Goal: Information Seeking & Learning: Learn about a topic

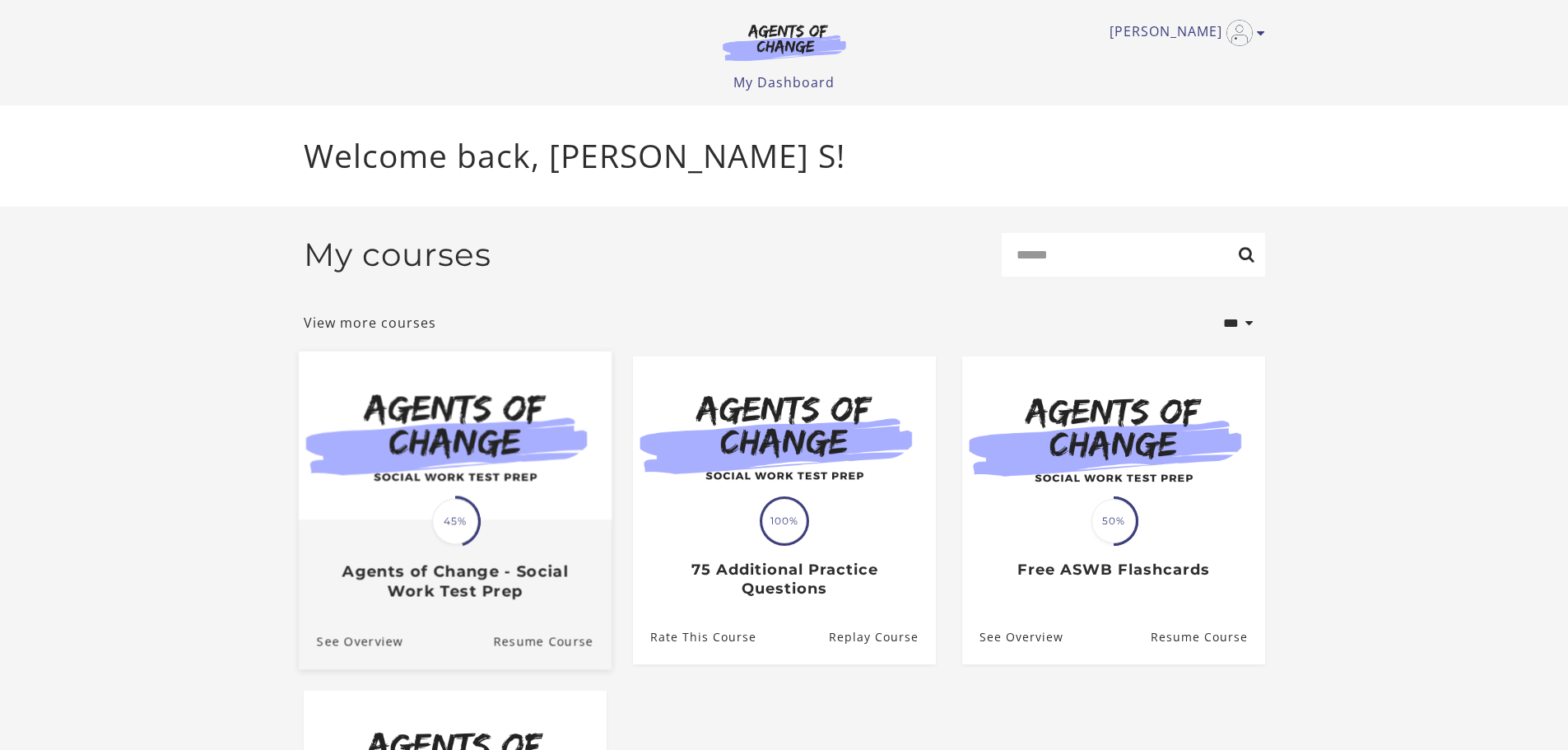
click at [481, 563] on div "Translation missing: en.liquid.partials.dashboard_course_card.progress_descript…" at bounding box center [454, 560] width 312 height 79
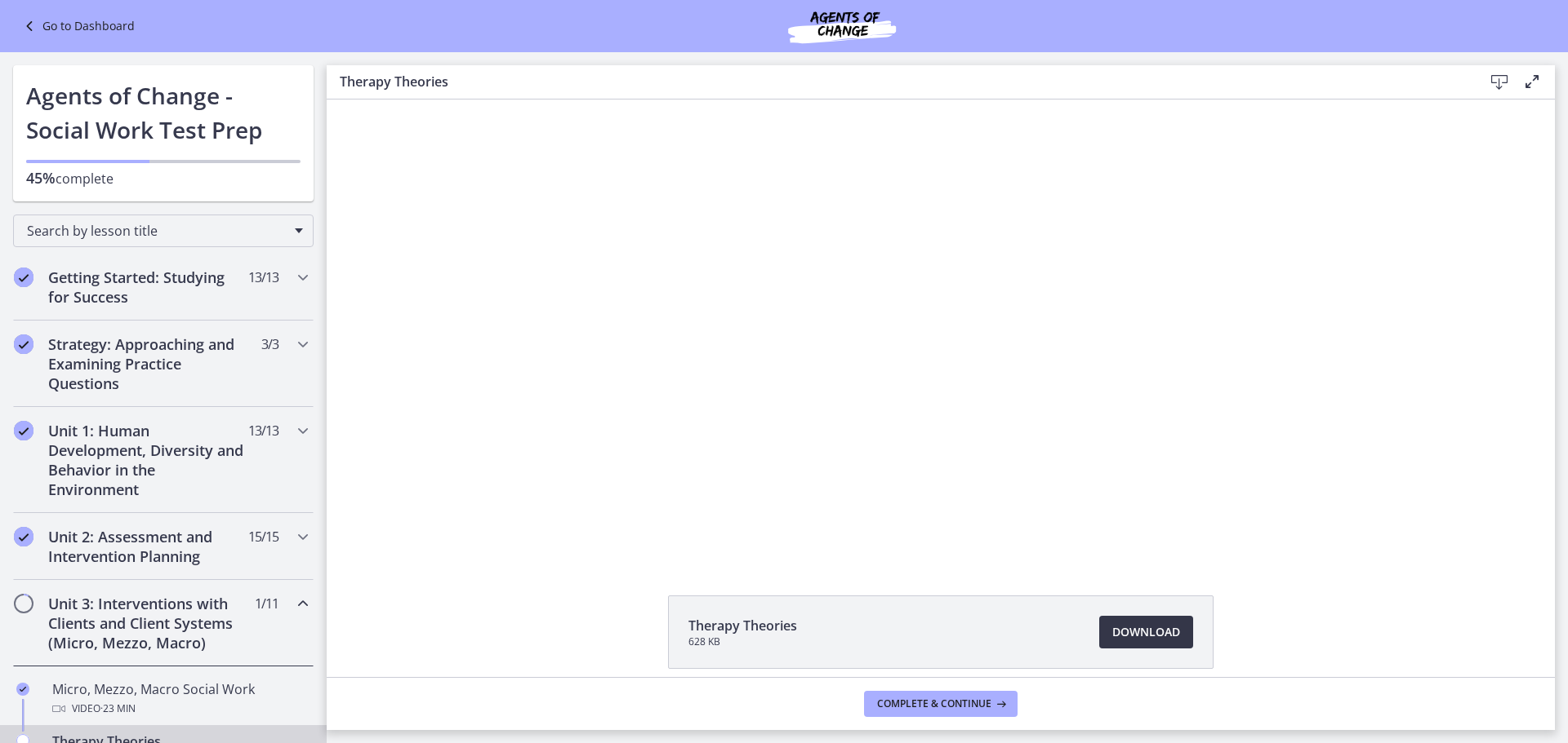
click at [1132, 631] on span "Download Opens in a new window" at bounding box center [1146, 631] width 67 height 19
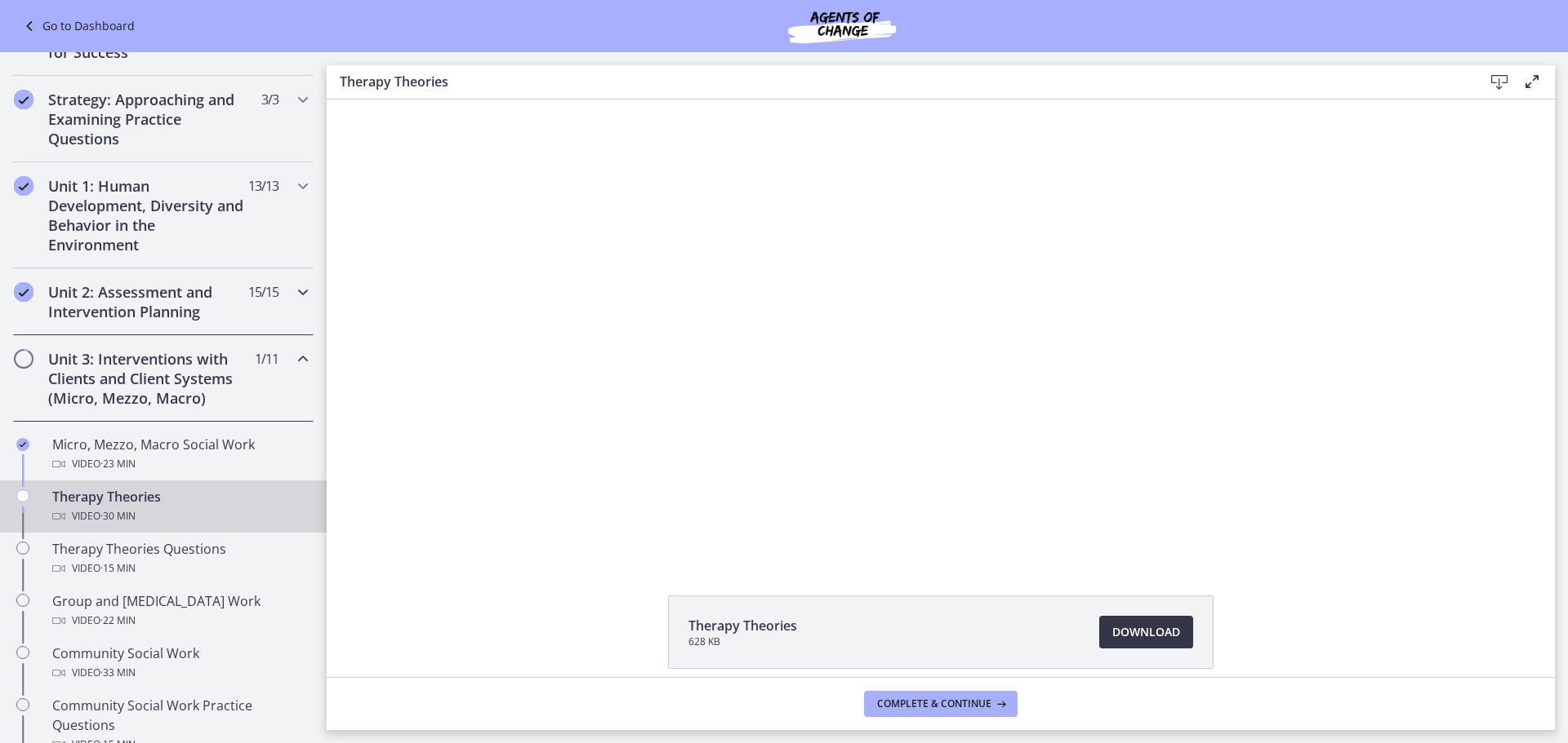
scroll to position [572, 0]
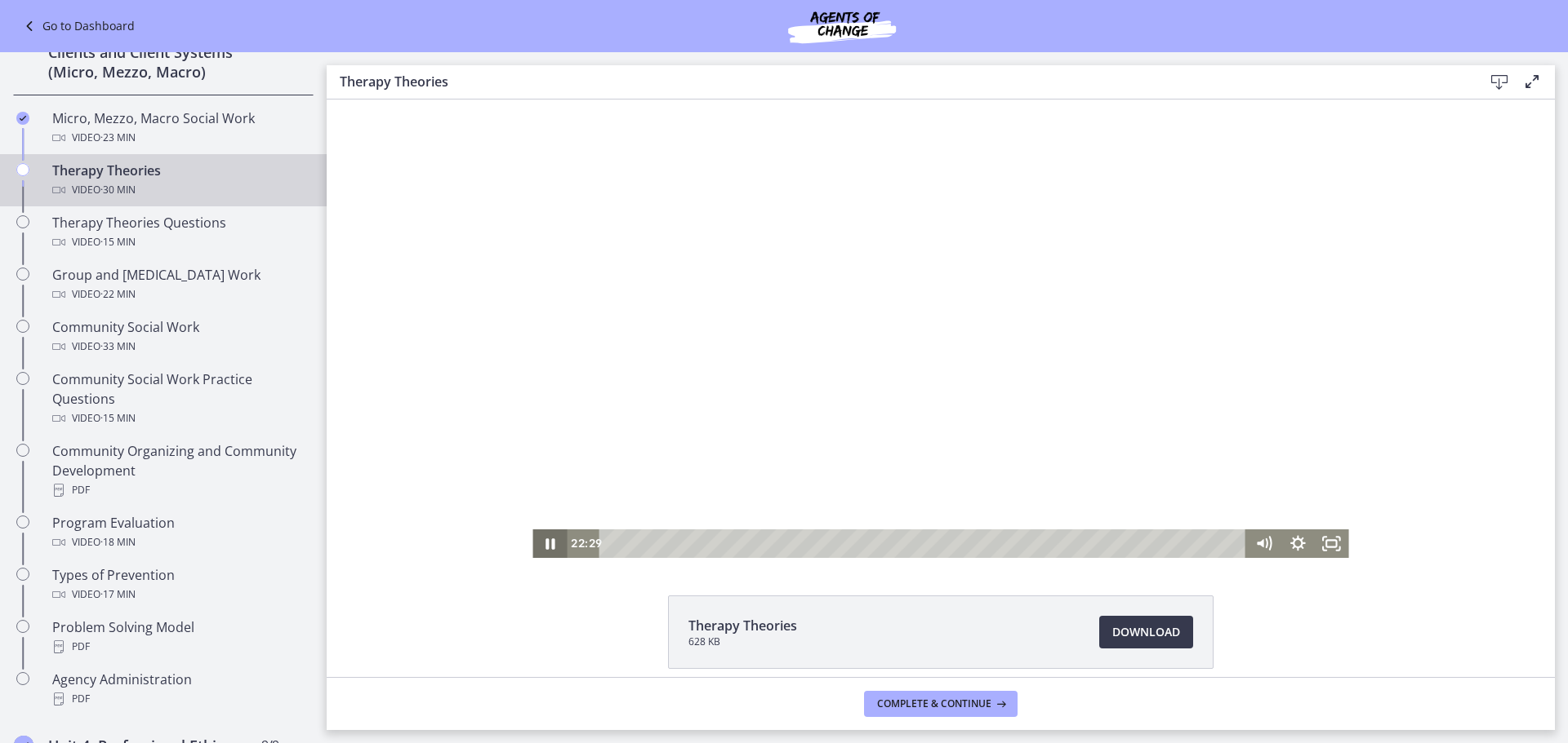
click at [547, 548] on icon "Pause" at bounding box center [550, 544] width 9 height 11
click at [552, 538] on icon "Play Video" at bounding box center [551, 543] width 41 height 34
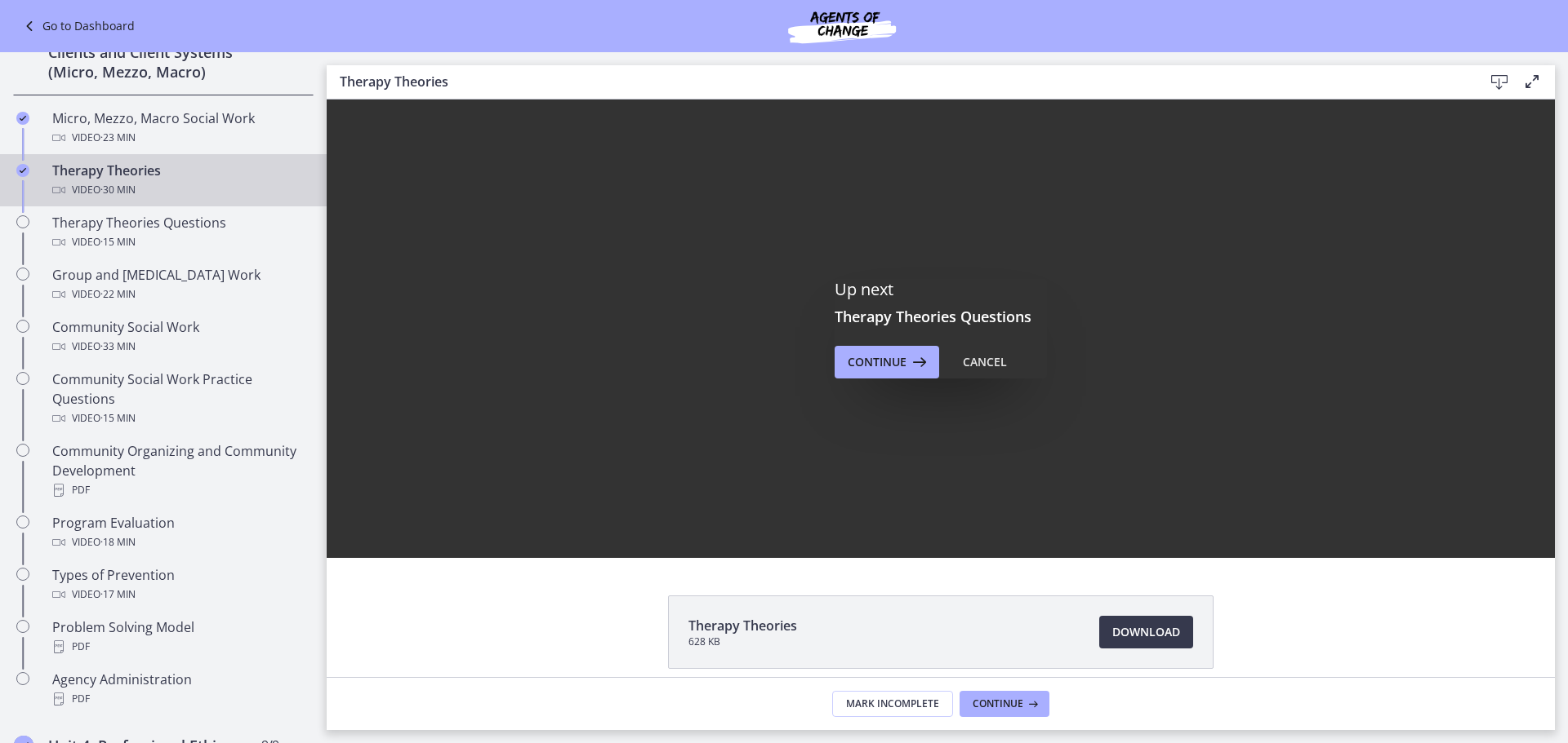
scroll to position [0, 0]
click at [885, 362] on span "Continue" at bounding box center [877, 361] width 59 height 19
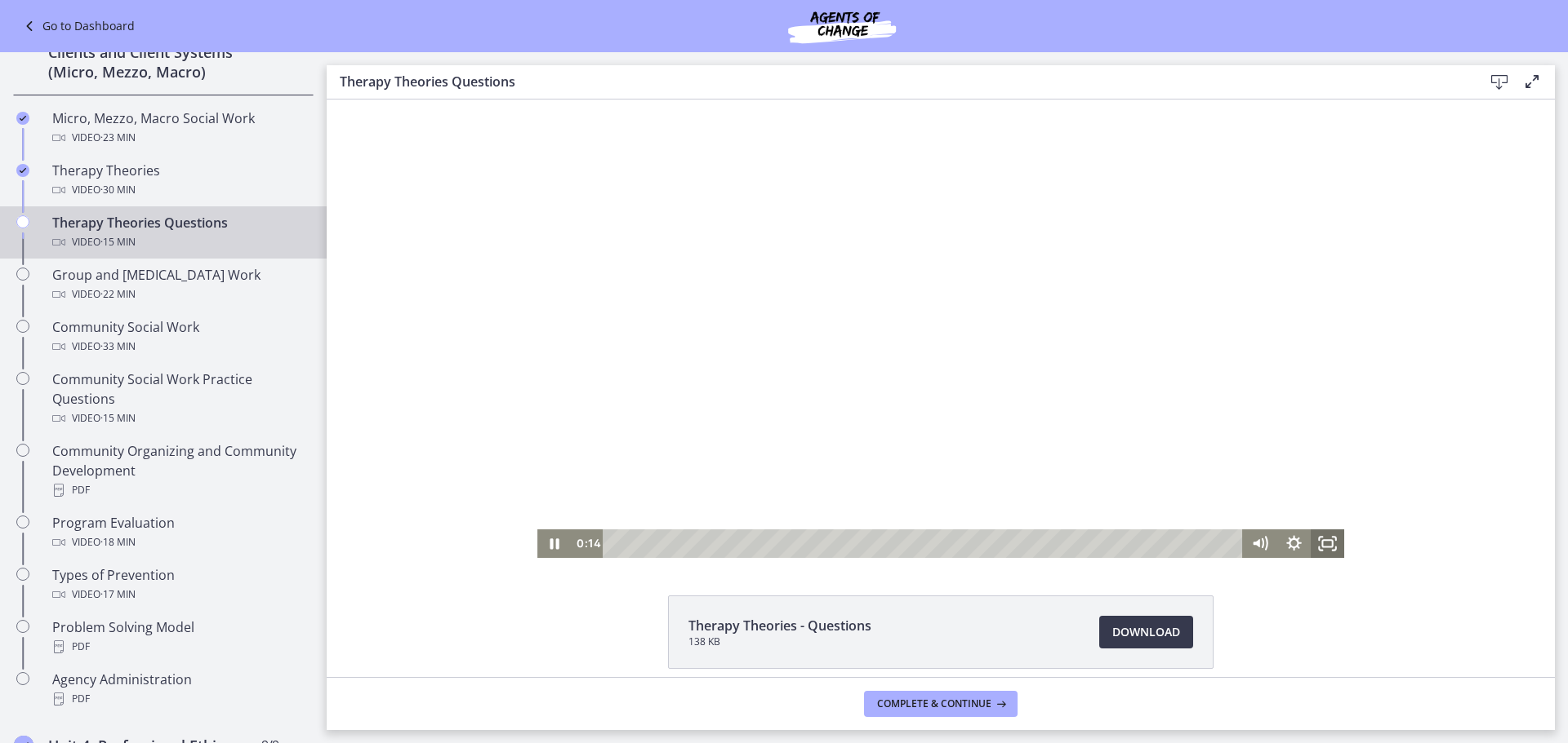
drag, startPoint x: 1324, startPoint y: 546, endPoint x: 1651, endPoint y: 744, distance: 382.3
click at [1324, 546] on icon "Fullscreen" at bounding box center [1327, 543] width 33 height 29
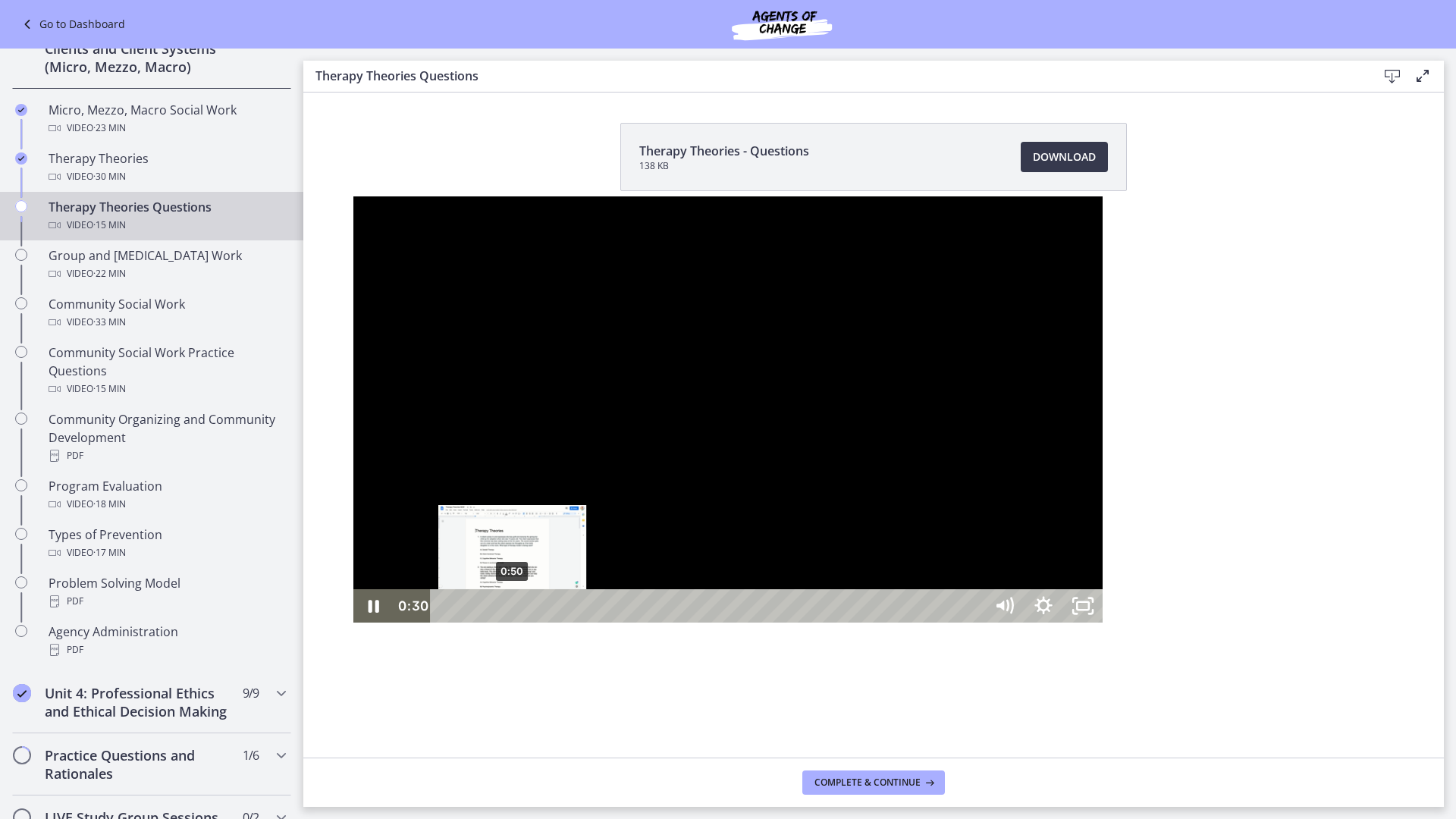
click at [445, 623] on div "0:50" at bounding box center [710, 606] width 529 height 33
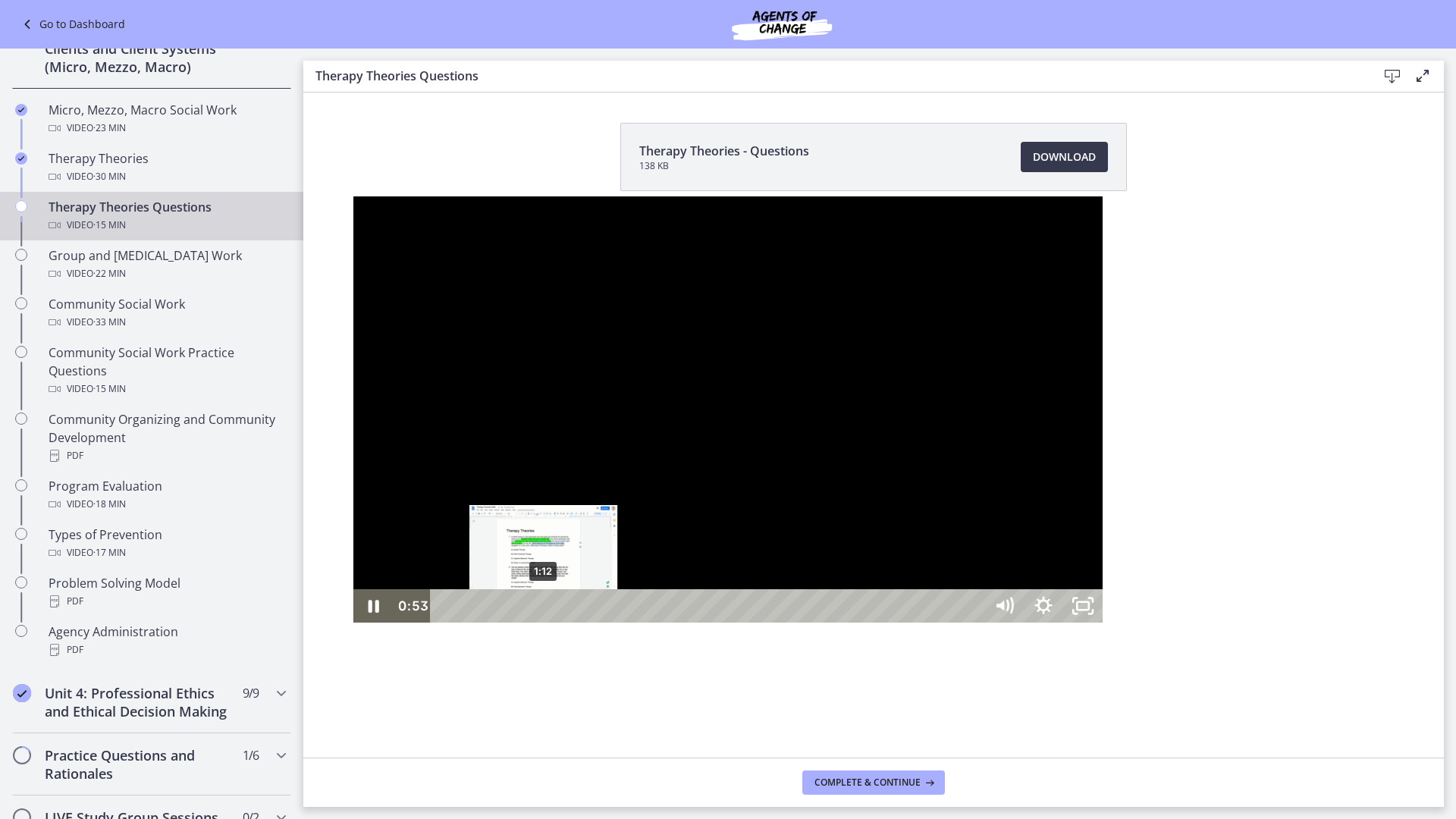
click at [445, 623] on div "1:12" at bounding box center [710, 606] width 529 height 33
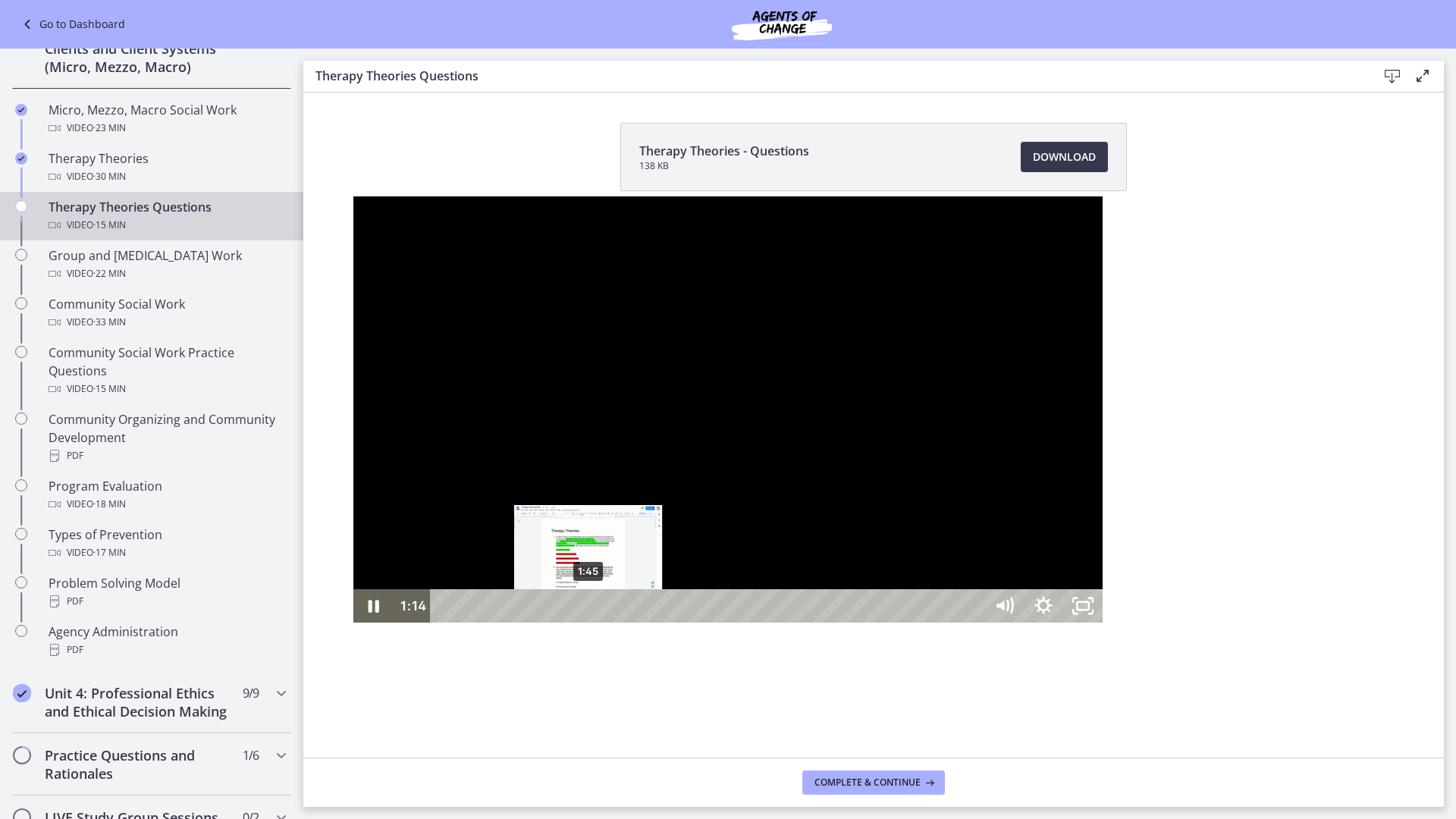
click at [445, 623] on div "1:45" at bounding box center [710, 606] width 529 height 33
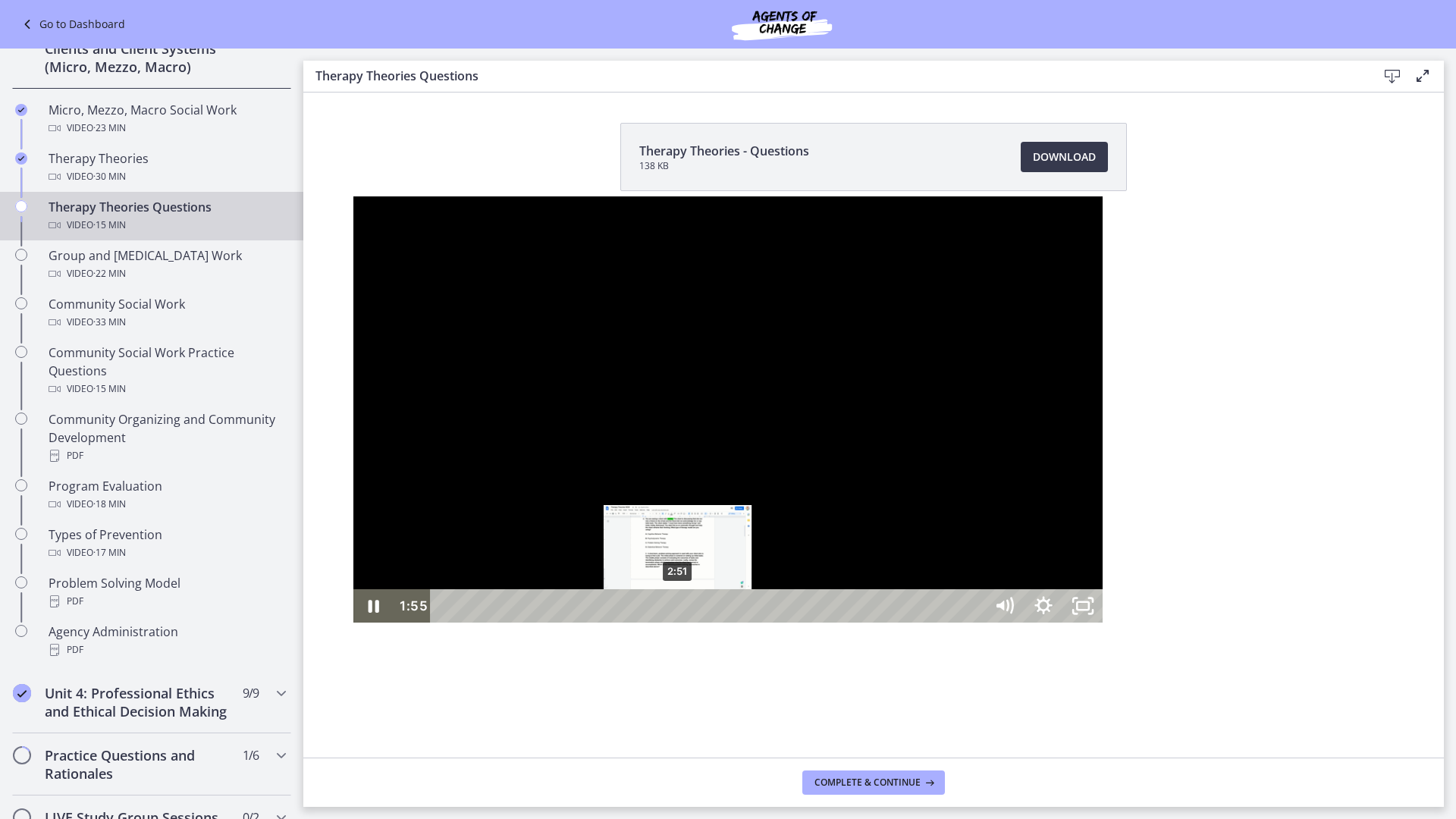
click at [445, 623] on div "2:51" at bounding box center [710, 606] width 529 height 33
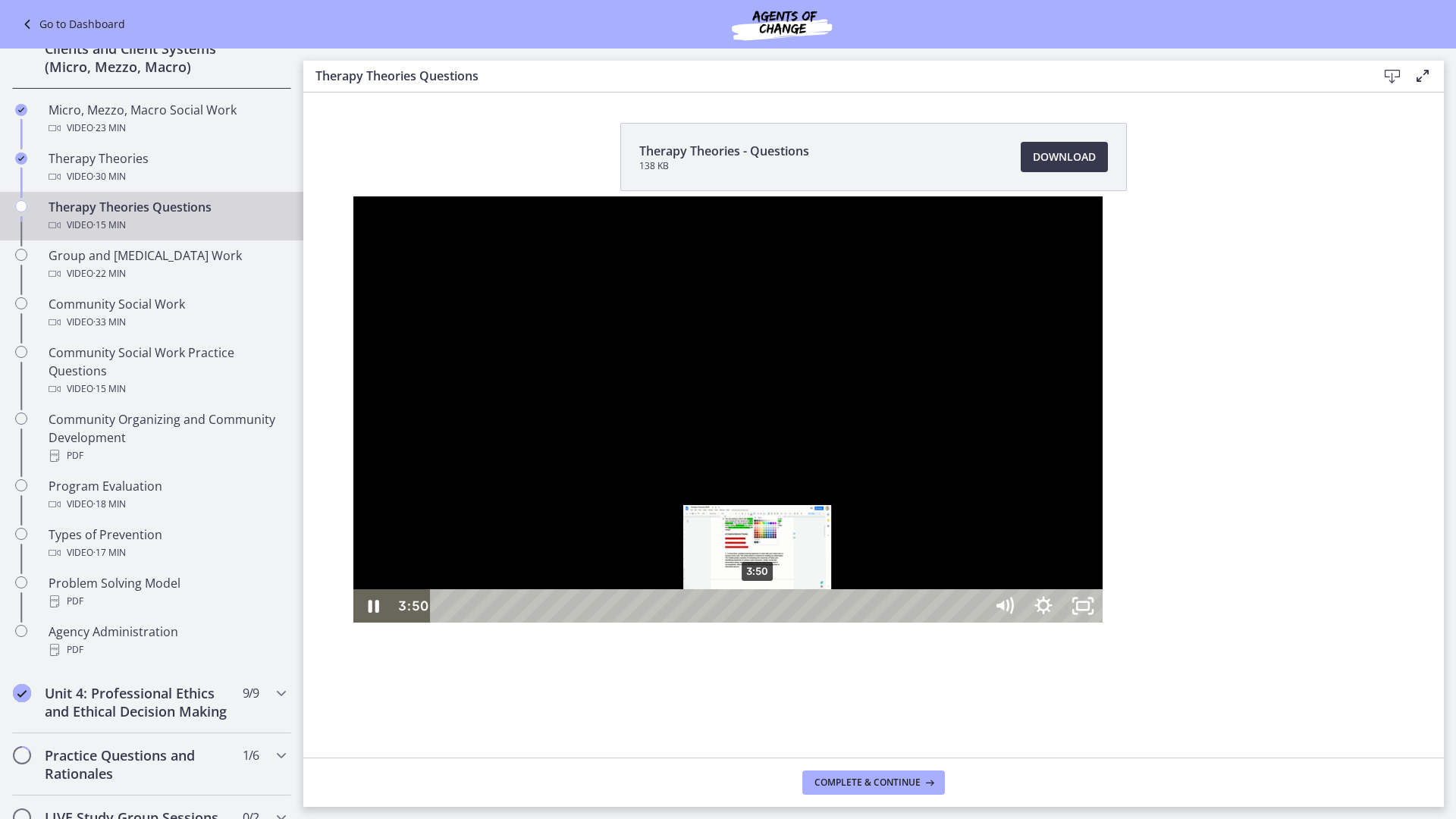
click at [445, 623] on div "3:50" at bounding box center [710, 606] width 529 height 33
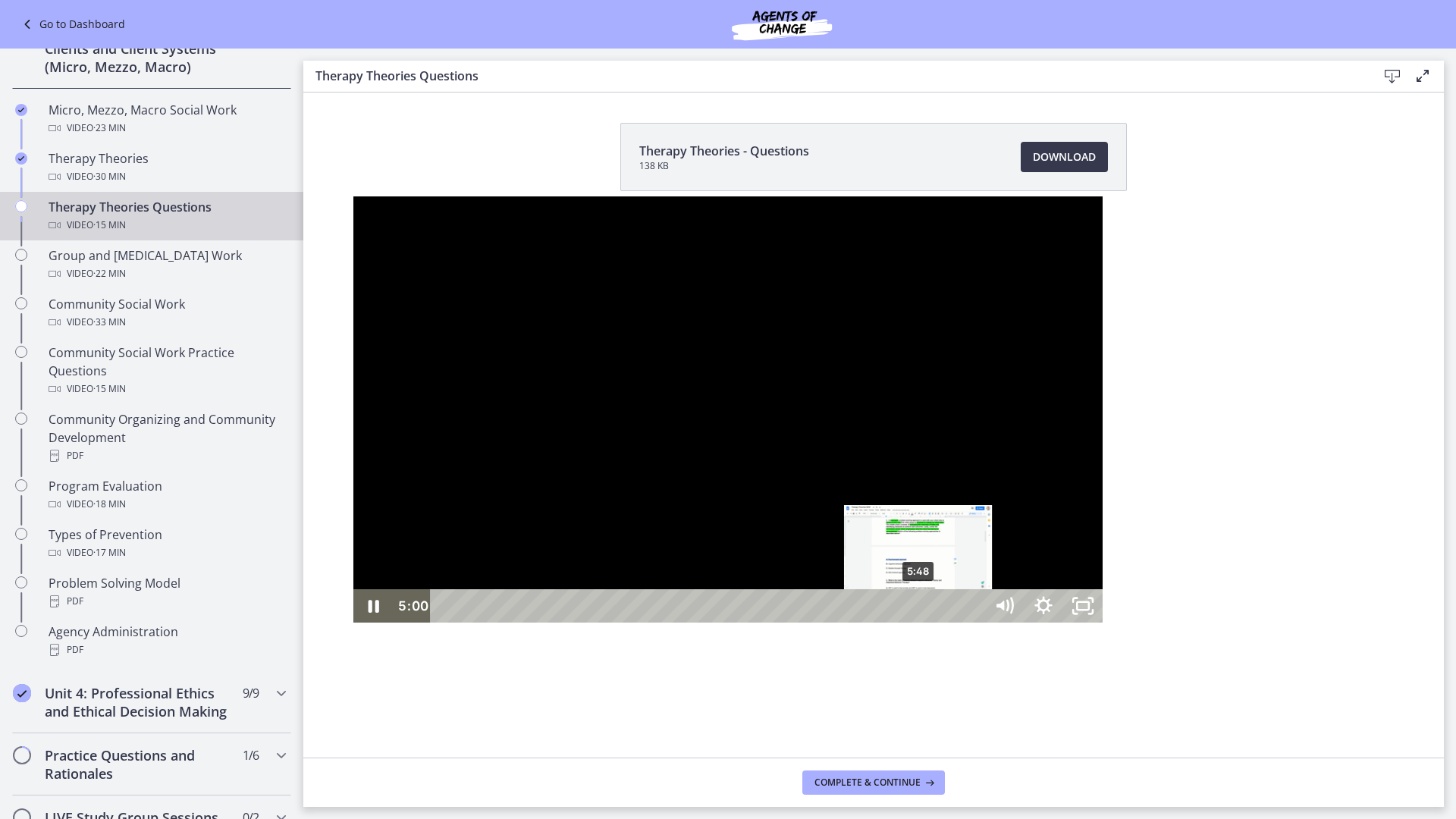
click at [566, 623] on div "5:48" at bounding box center [710, 606] width 529 height 33
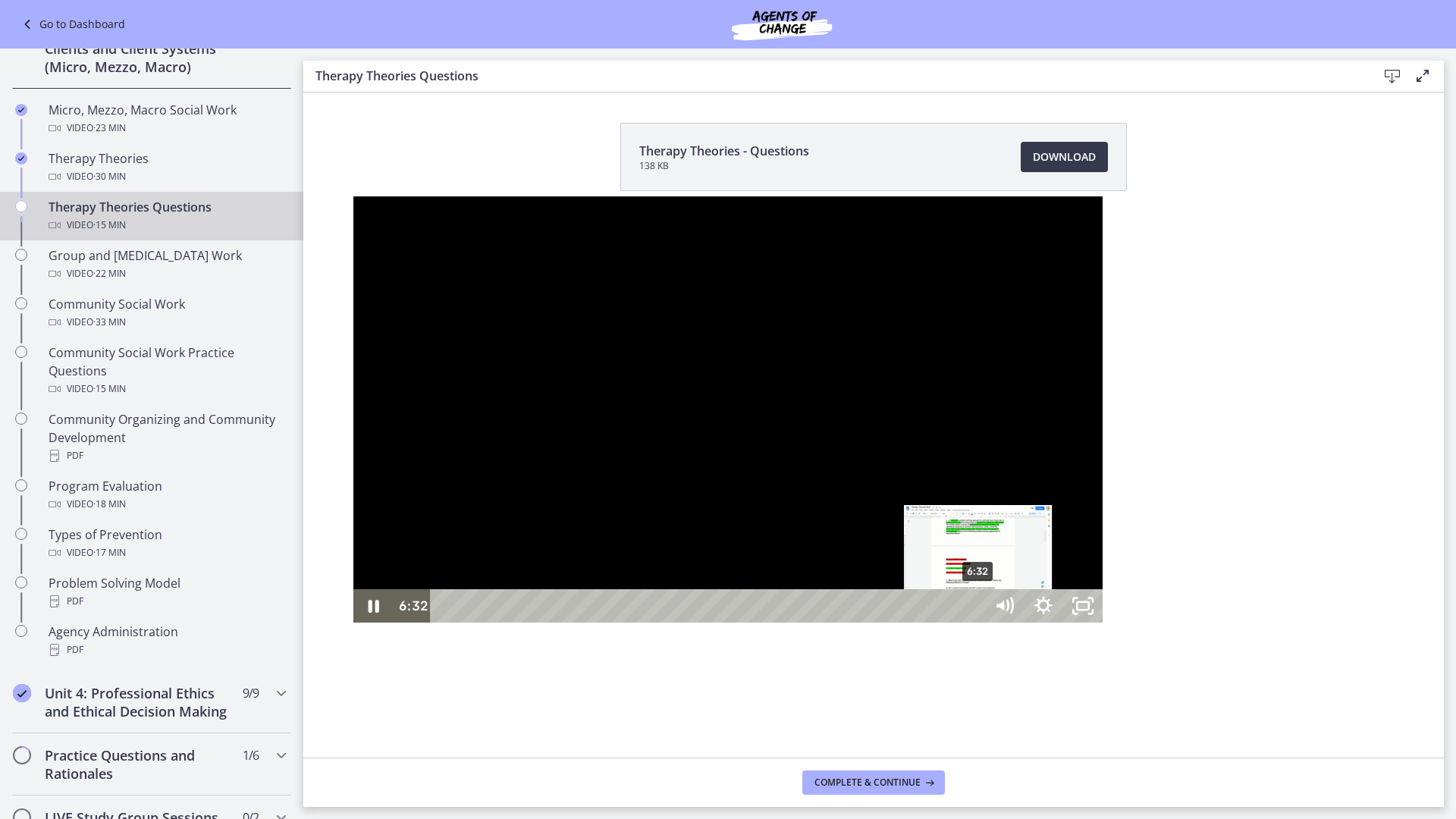
click at [626, 623] on div "6:32" at bounding box center [710, 606] width 529 height 33
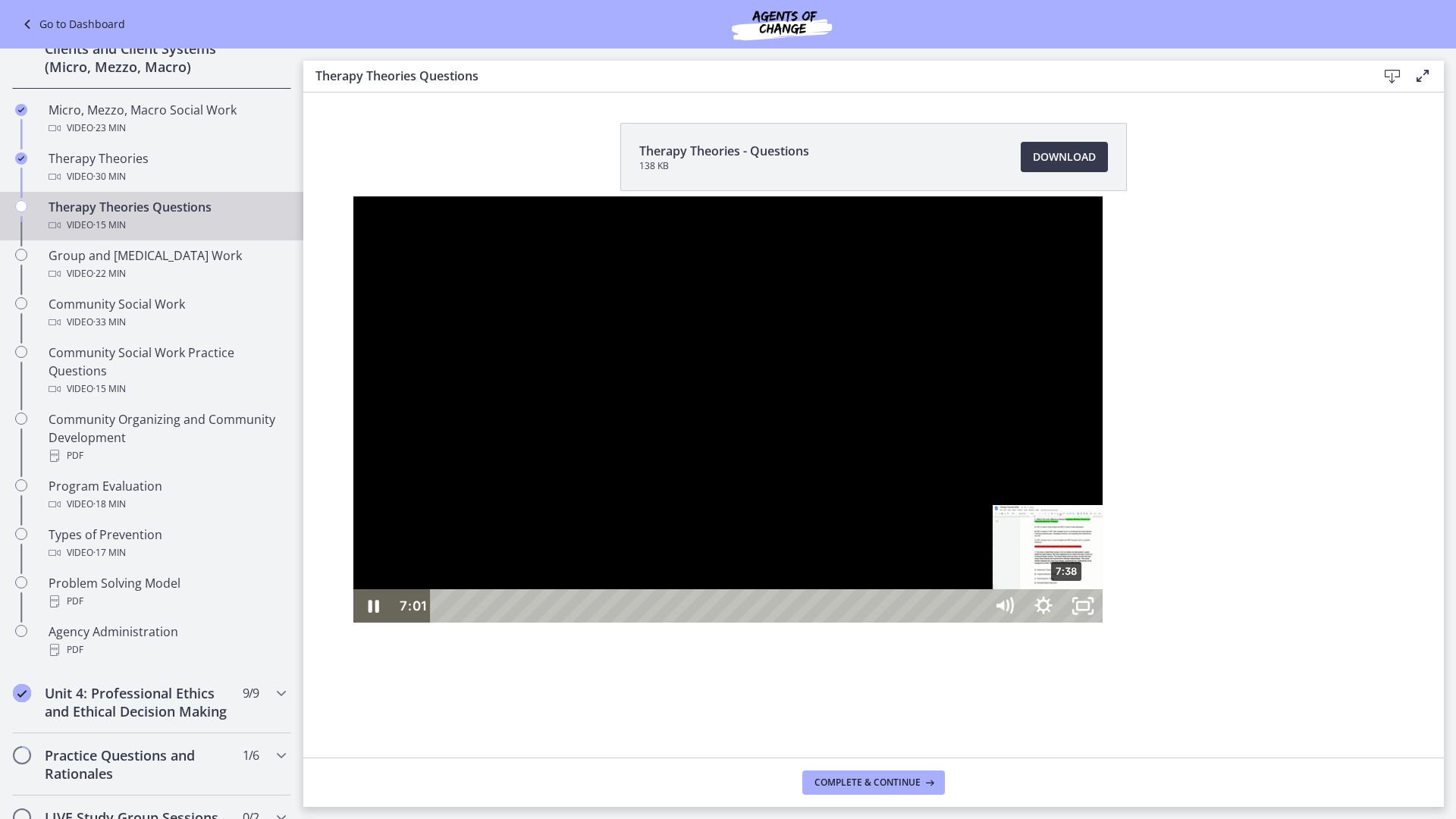
click at [715, 623] on div "7:38" at bounding box center [710, 606] width 529 height 33
click at [757, 623] on div "8:09" at bounding box center [710, 606] width 529 height 33
click at [908, 623] on div "10:00" at bounding box center [710, 606] width 529 height 33
click at [945, 623] on div "10:27" at bounding box center [710, 606] width 529 height 33
click at [974, 623] on div "11:13" at bounding box center [710, 606] width 529 height 33
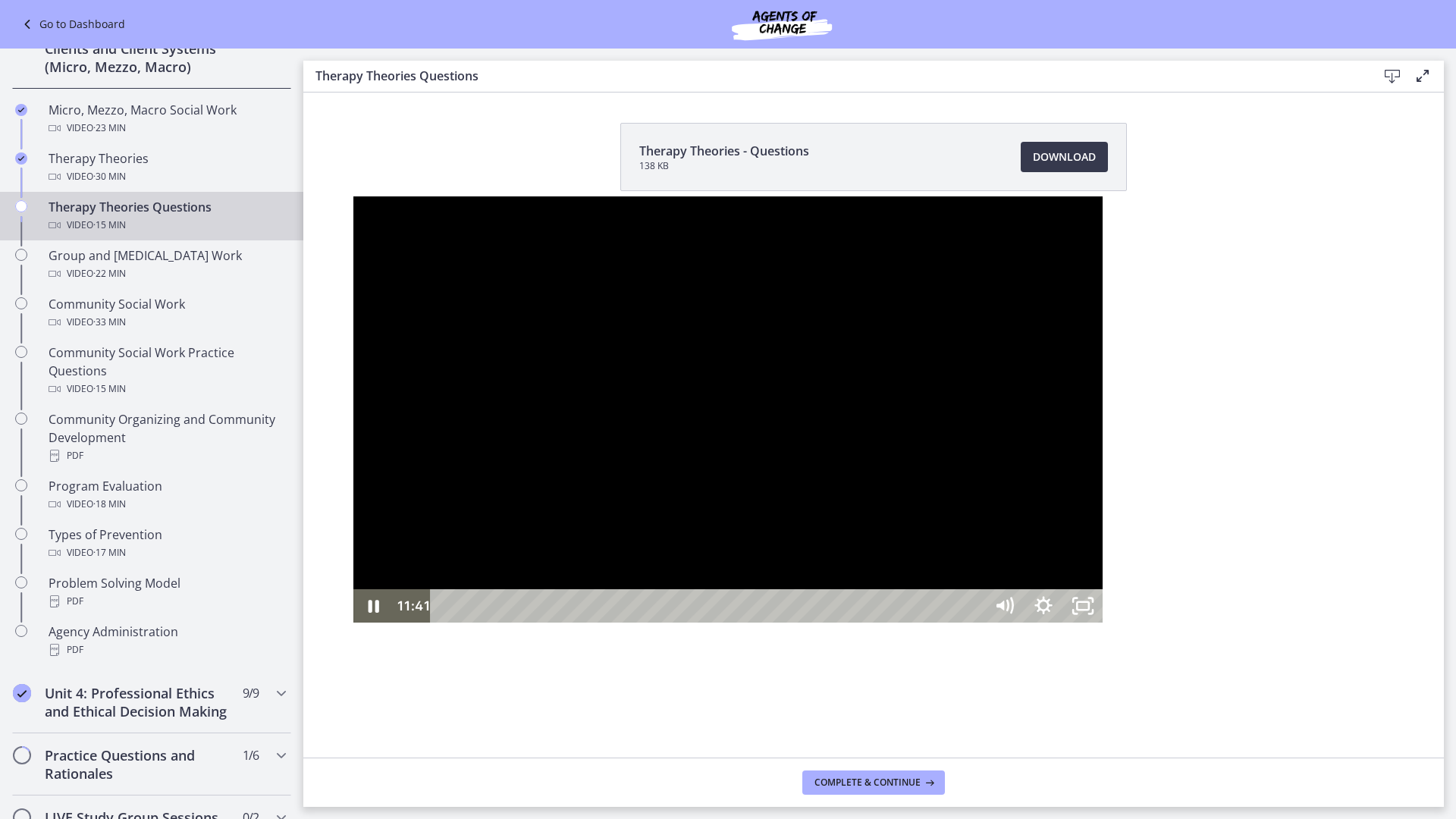
click at [974, 623] on div "11:41" at bounding box center [710, 606] width 529 height 33
click at [349, 626] on icon "Pause" at bounding box center [373, 606] width 47 height 40
click at [974, 623] on div "12:27" at bounding box center [710, 606] width 529 height 33
click at [974, 623] on div "12:49" at bounding box center [710, 606] width 529 height 33
click at [974, 623] on div "13:12" at bounding box center [710, 606] width 529 height 33
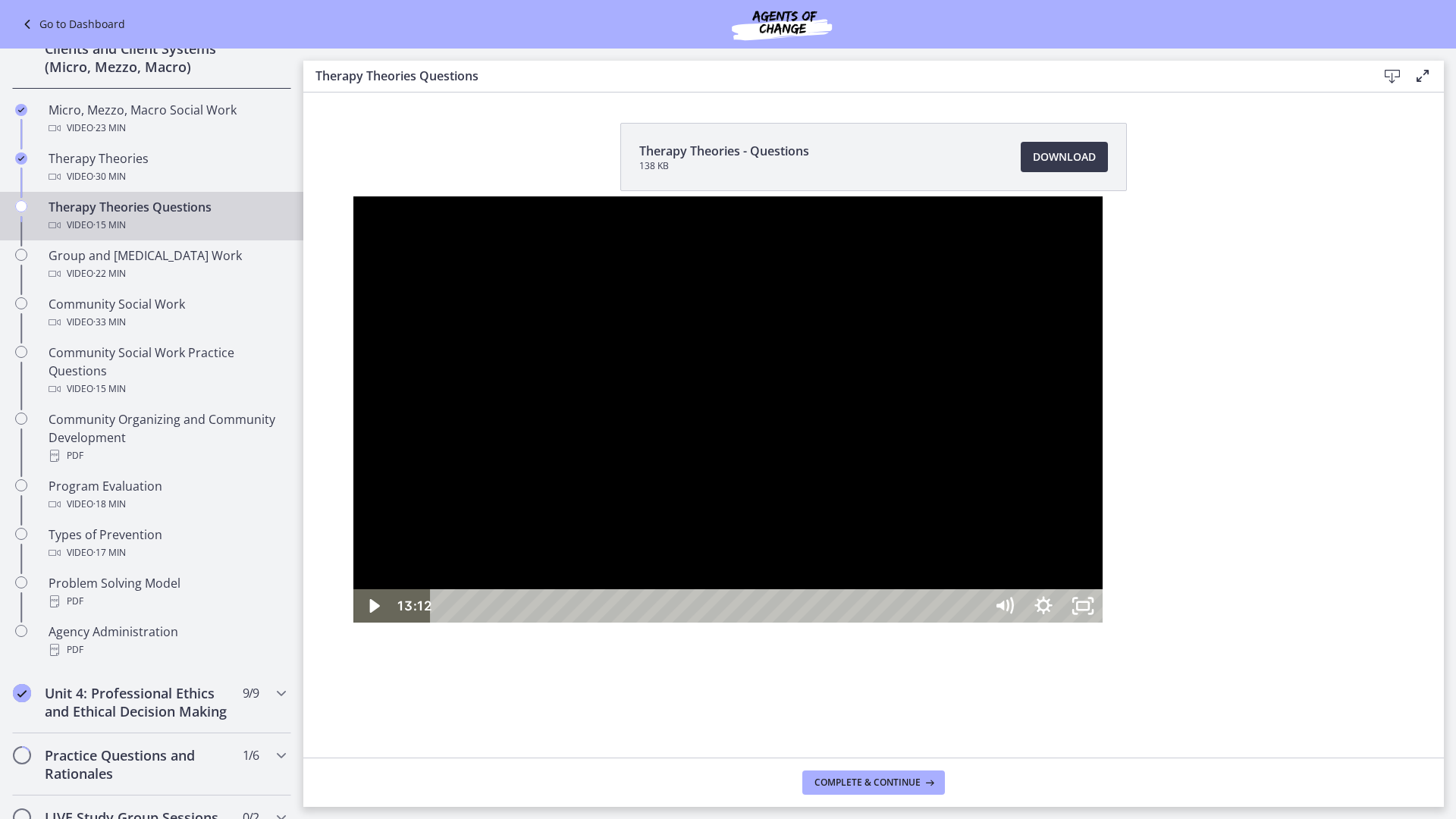
click at [974, 623] on div "12:51" at bounding box center [710, 606] width 529 height 33
click at [974, 623] on div "13:29" at bounding box center [710, 606] width 529 height 33
click at [974, 623] on div "13:44" at bounding box center [710, 606] width 529 height 33
click at [369, 613] on icon "Play Video" at bounding box center [374, 606] width 10 height 14
click at [974, 623] on div "14:11" at bounding box center [710, 606] width 529 height 33
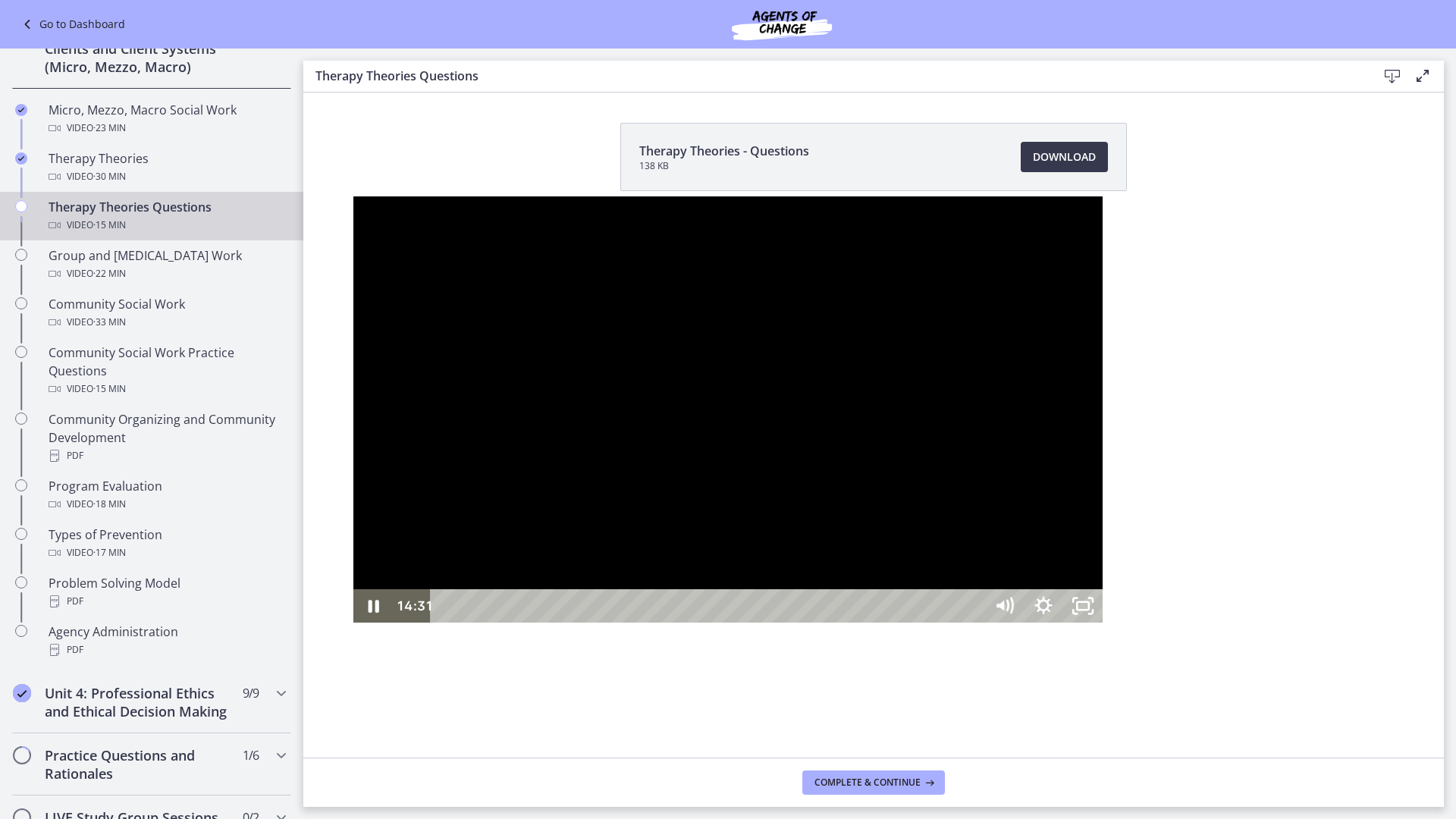
click at [974, 623] on div "14:31" at bounding box center [710, 606] width 529 height 33
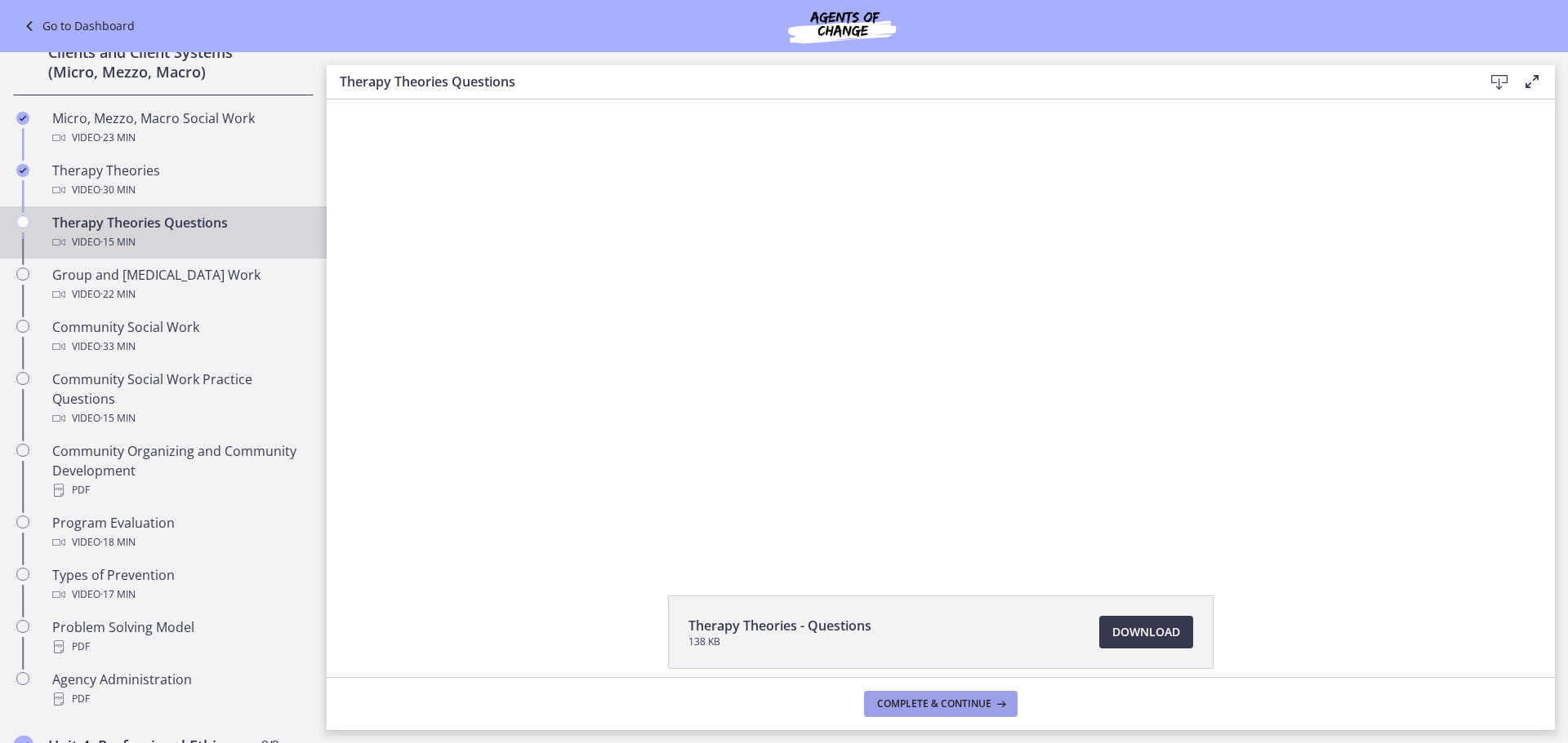
click at [953, 707] on span "Complete & continue" at bounding box center [934, 704] width 114 height 13
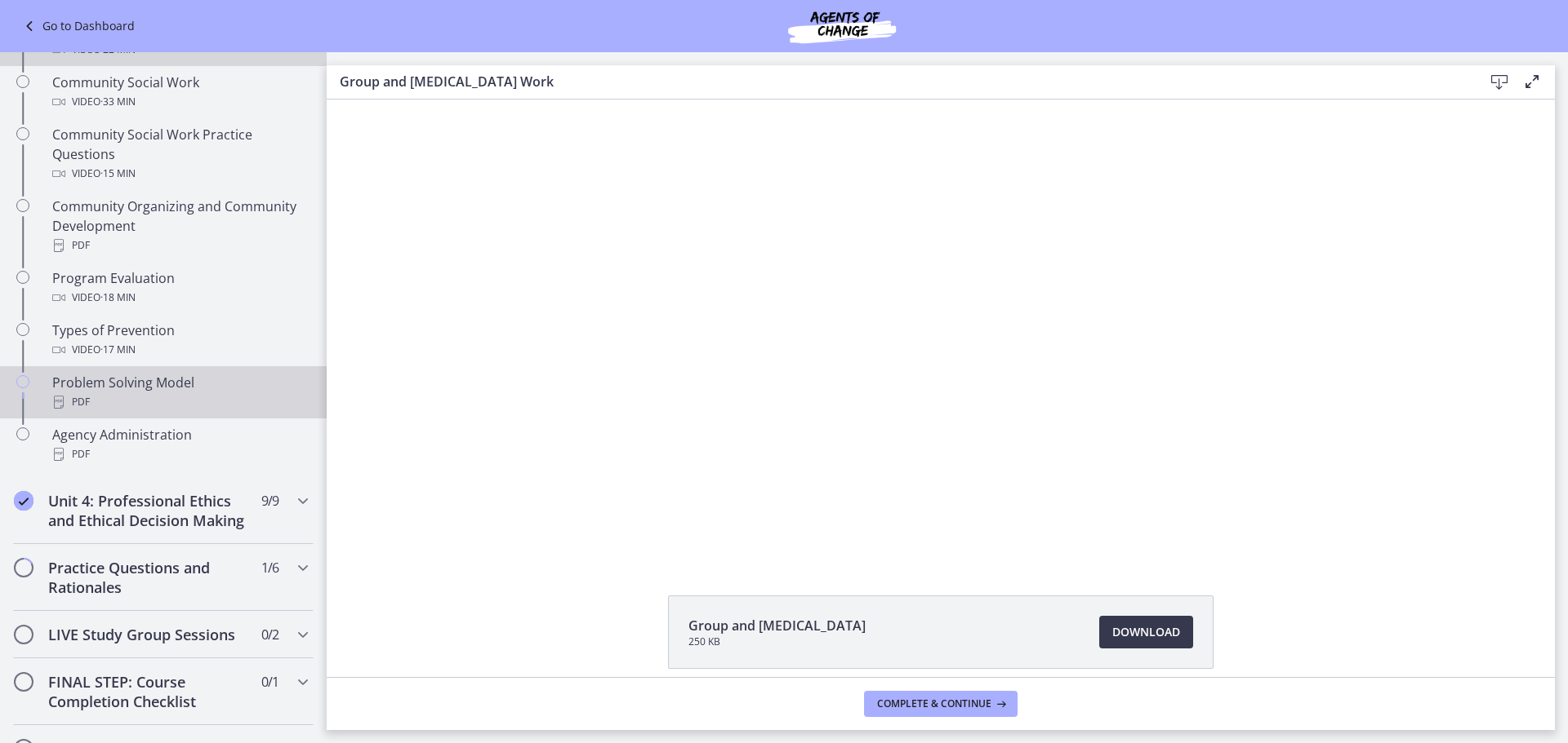
scroll to position [979, 0]
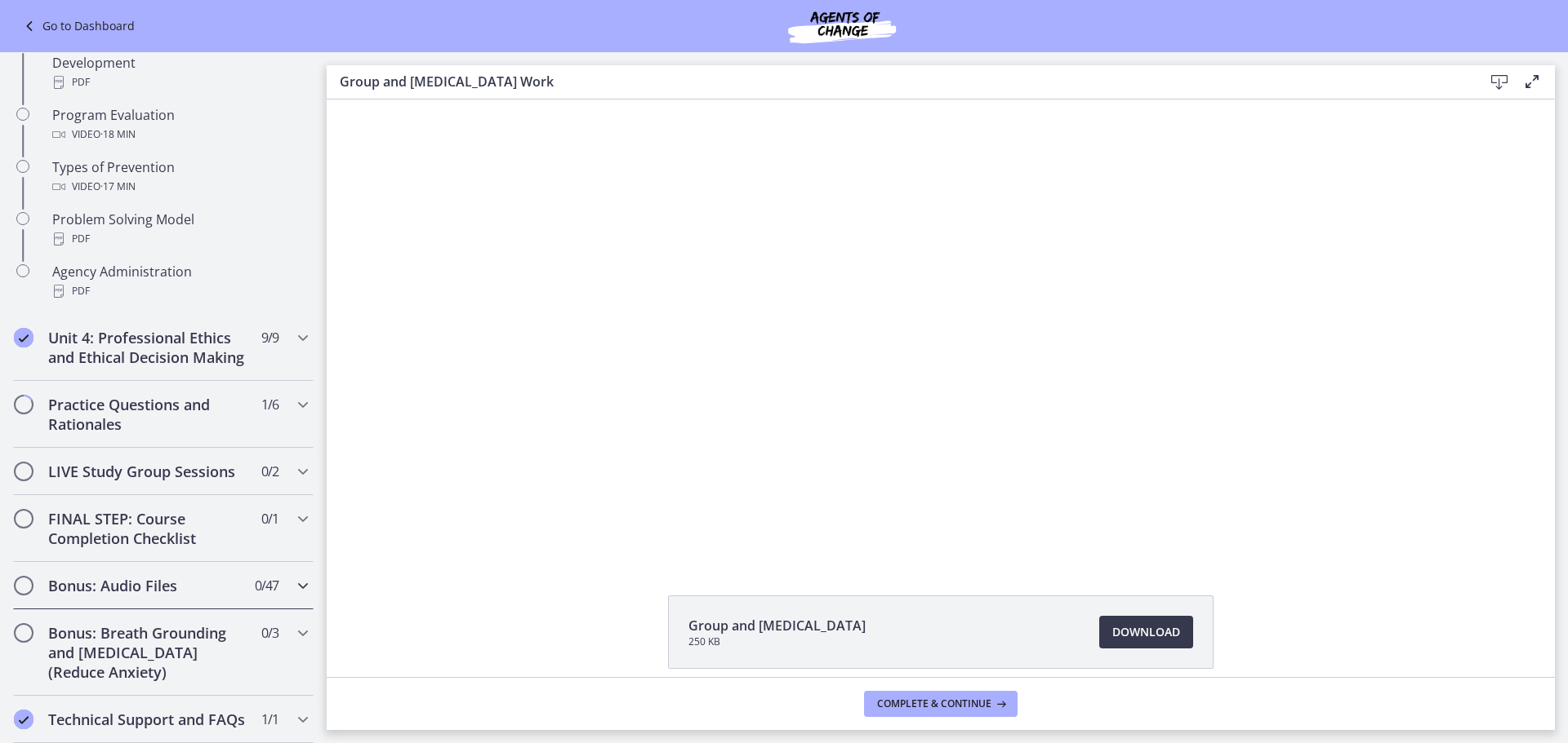
click at [293, 596] on icon "Chapters" at bounding box center [303, 585] width 19 height 19
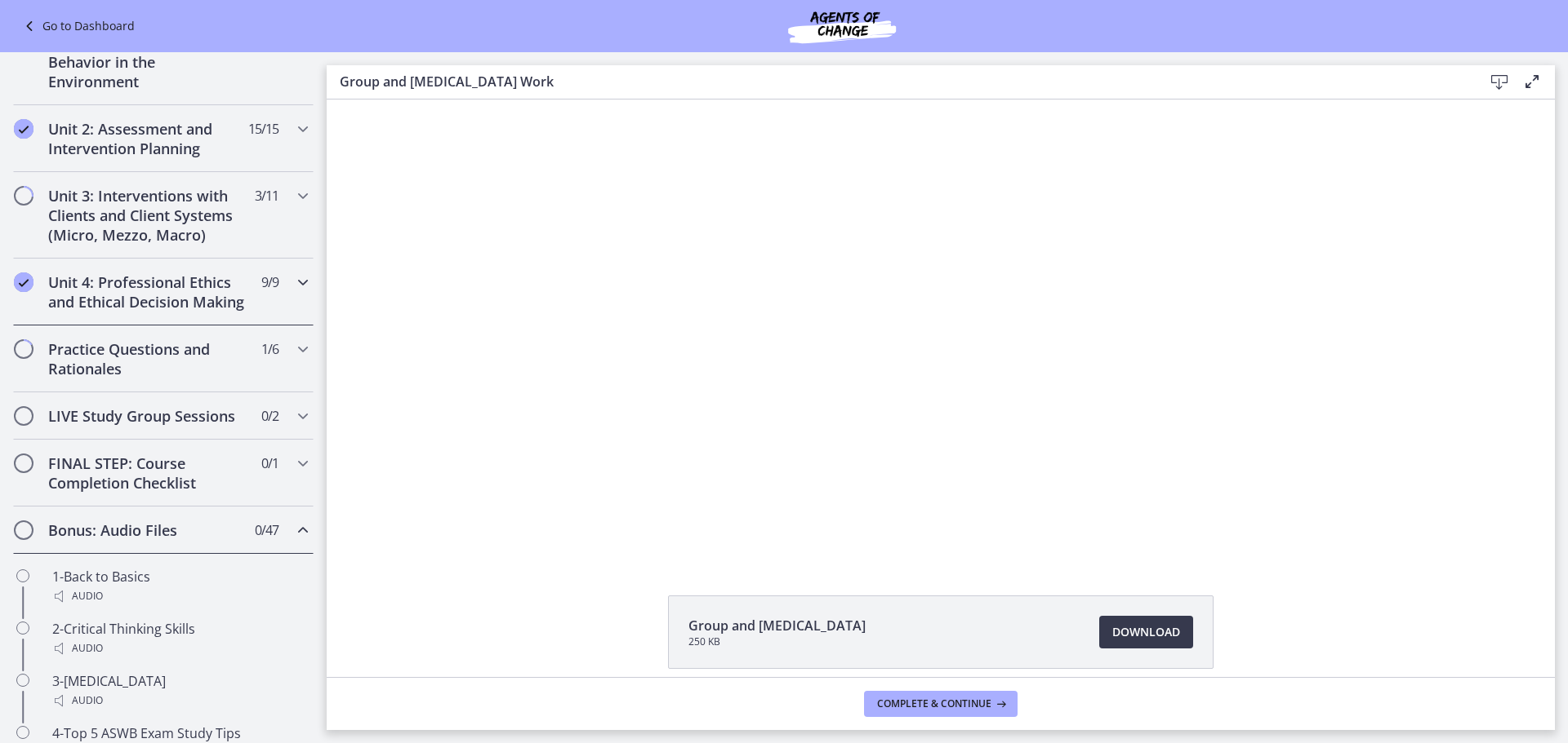
scroll to position [326, 0]
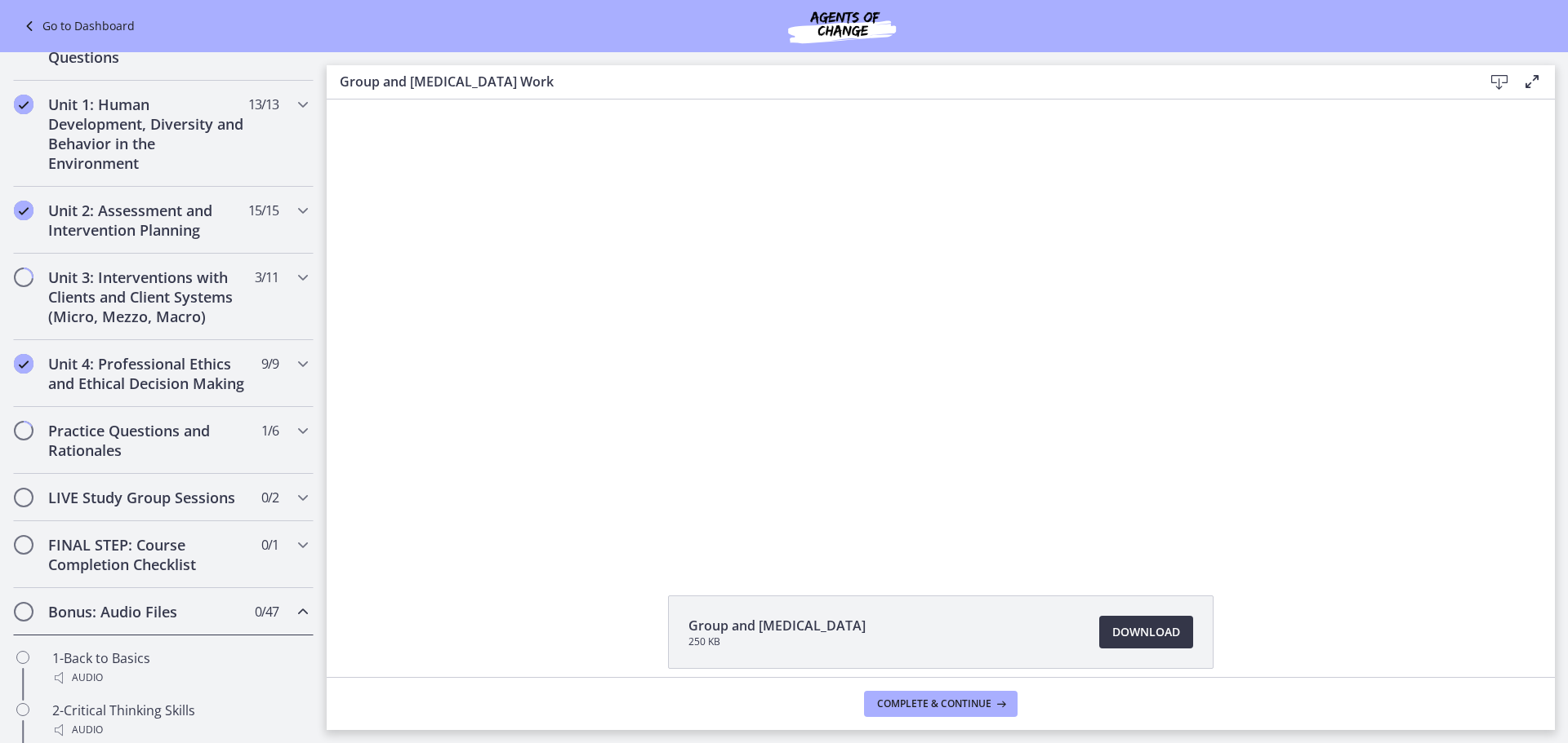
click at [1122, 632] on span "Download Opens in a new window" at bounding box center [1146, 631] width 67 height 19
click at [297, 274] on icon "Chapters" at bounding box center [303, 277] width 19 height 19
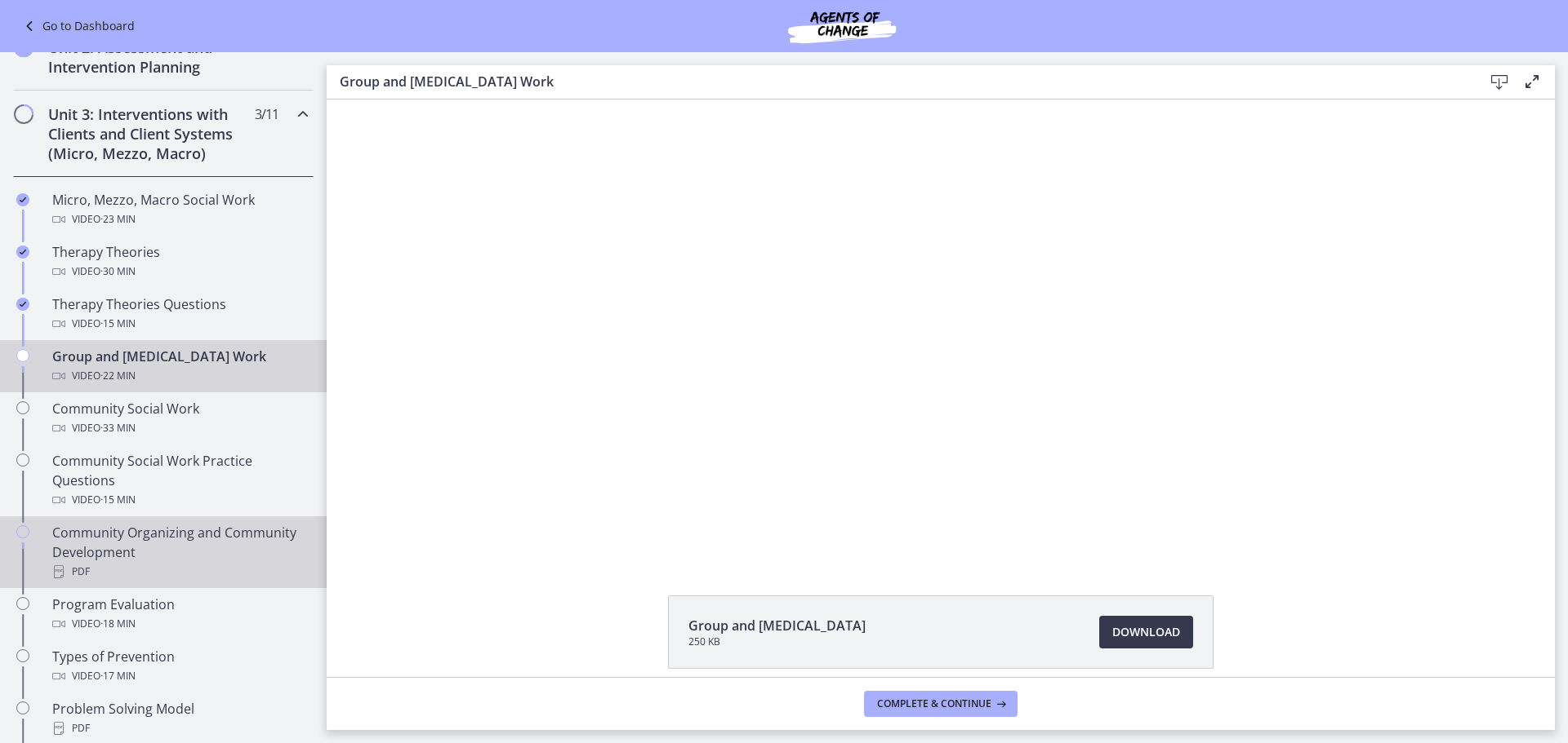
scroll to position [572, 0]
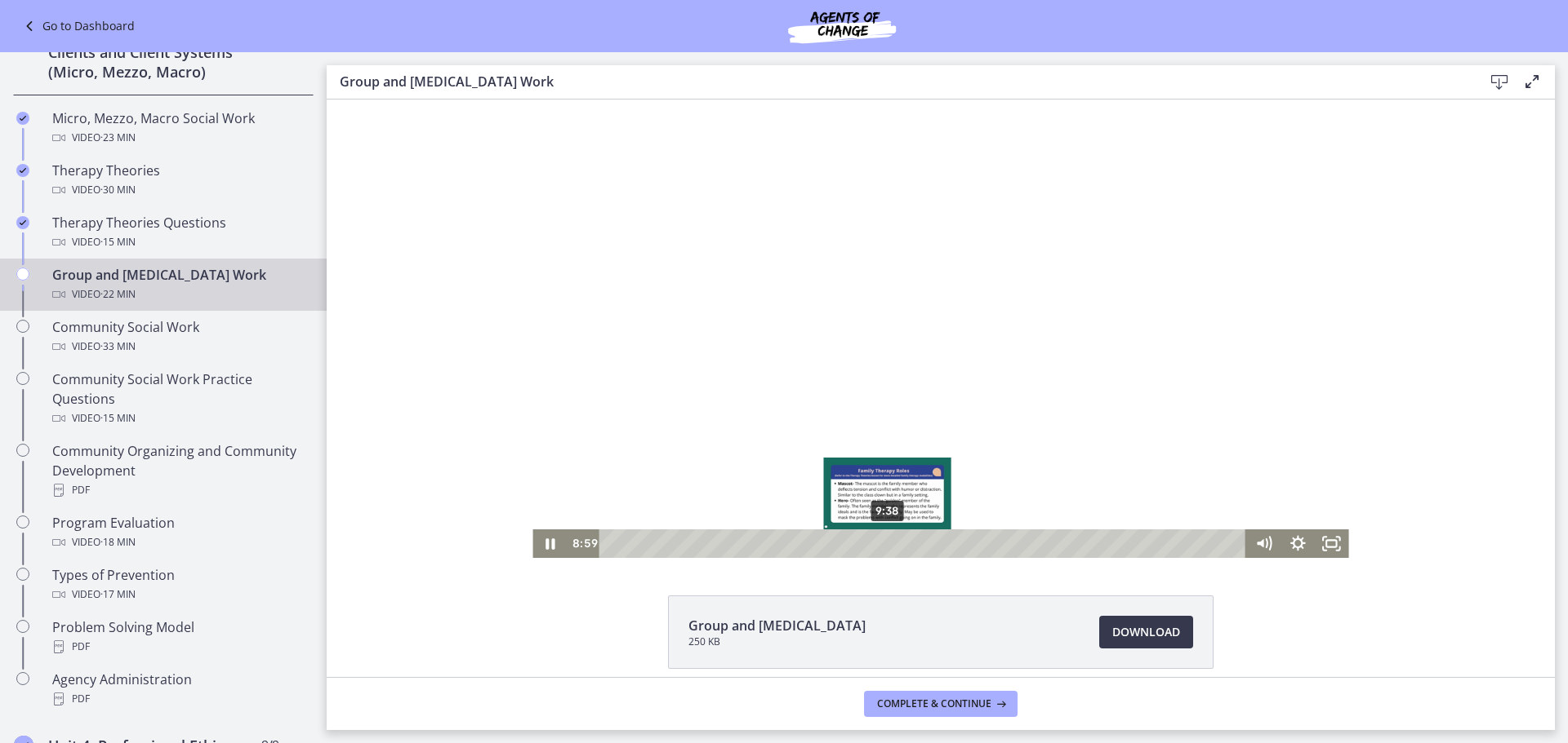
click at [882, 544] on div "9:38" at bounding box center [925, 543] width 626 height 29
click at [908, 548] on div "10:33" at bounding box center [925, 543] width 626 height 29
click at [927, 545] on div "11:12" at bounding box center [925, 543] width 626 height 29
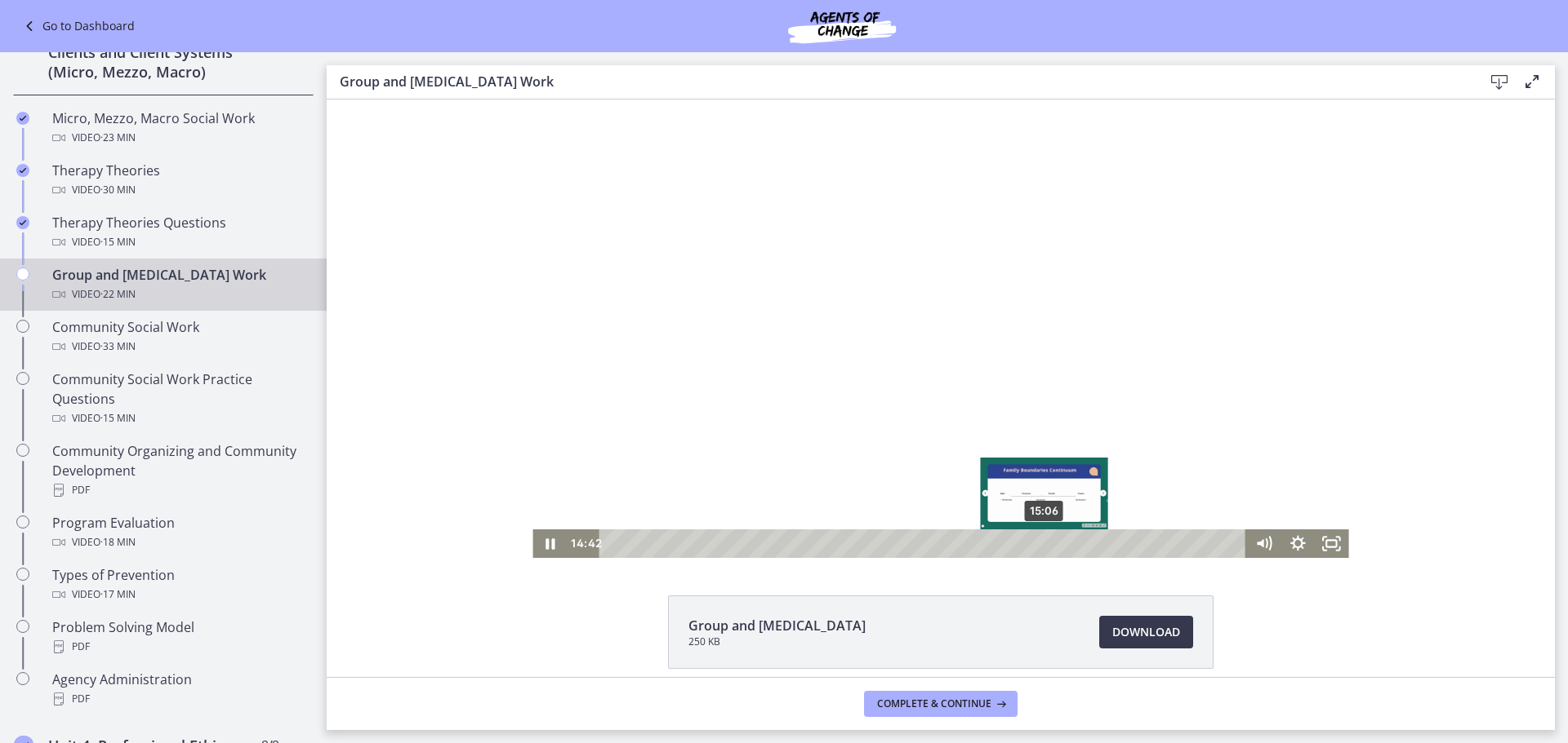
click at [1039, 547] on div "15:06" at bounding box center [925, 543] width 626 height 29
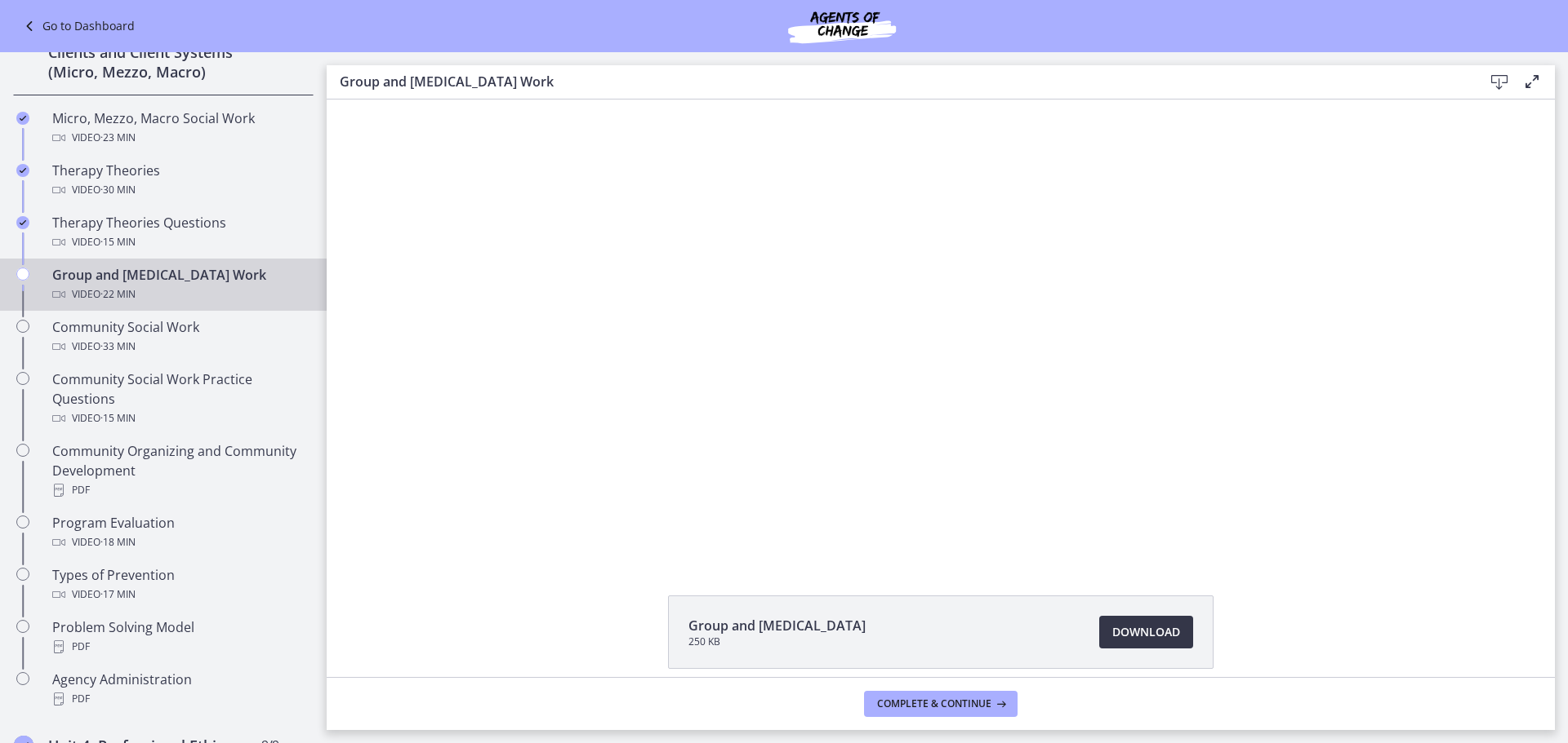
click at [1155, 638] on span "Download Opens in a new window" at bounding box center [1146, 631] width 67 height 19
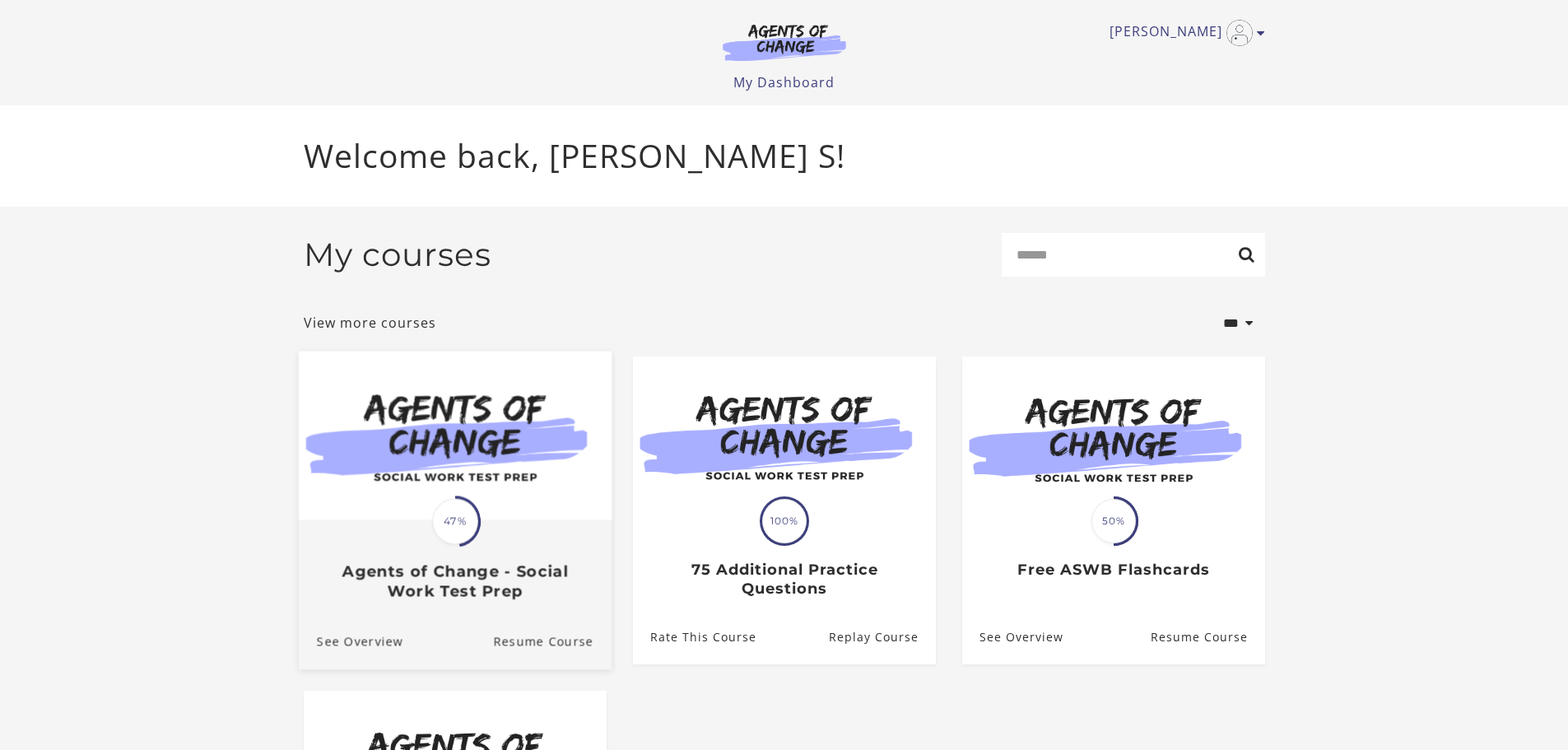
click at [447, 520] on span "47%" at bounding box center [456, 522] width 47 height 47
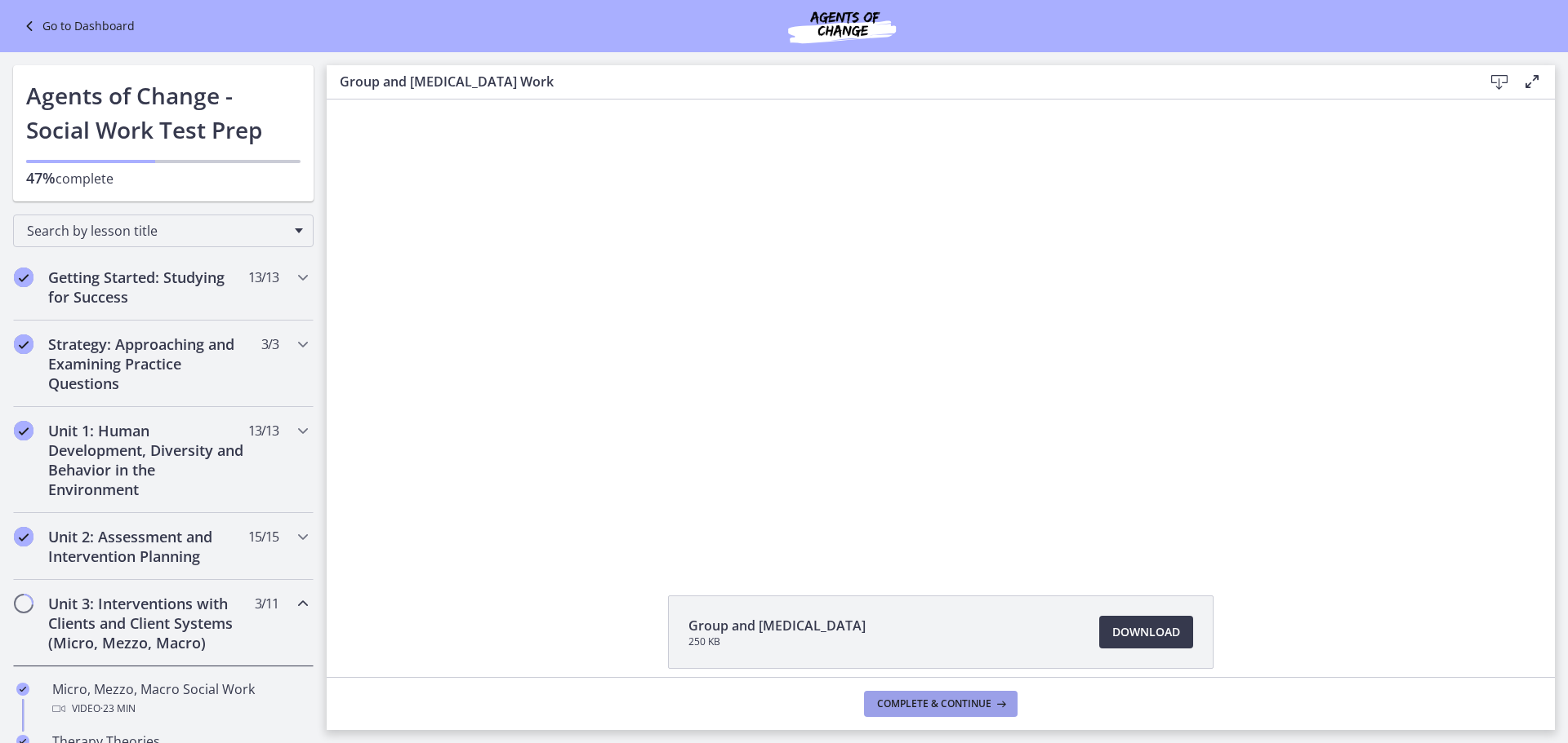
click at [999, 699] on icon at bounding box center [1000, 704] width 17 height 13
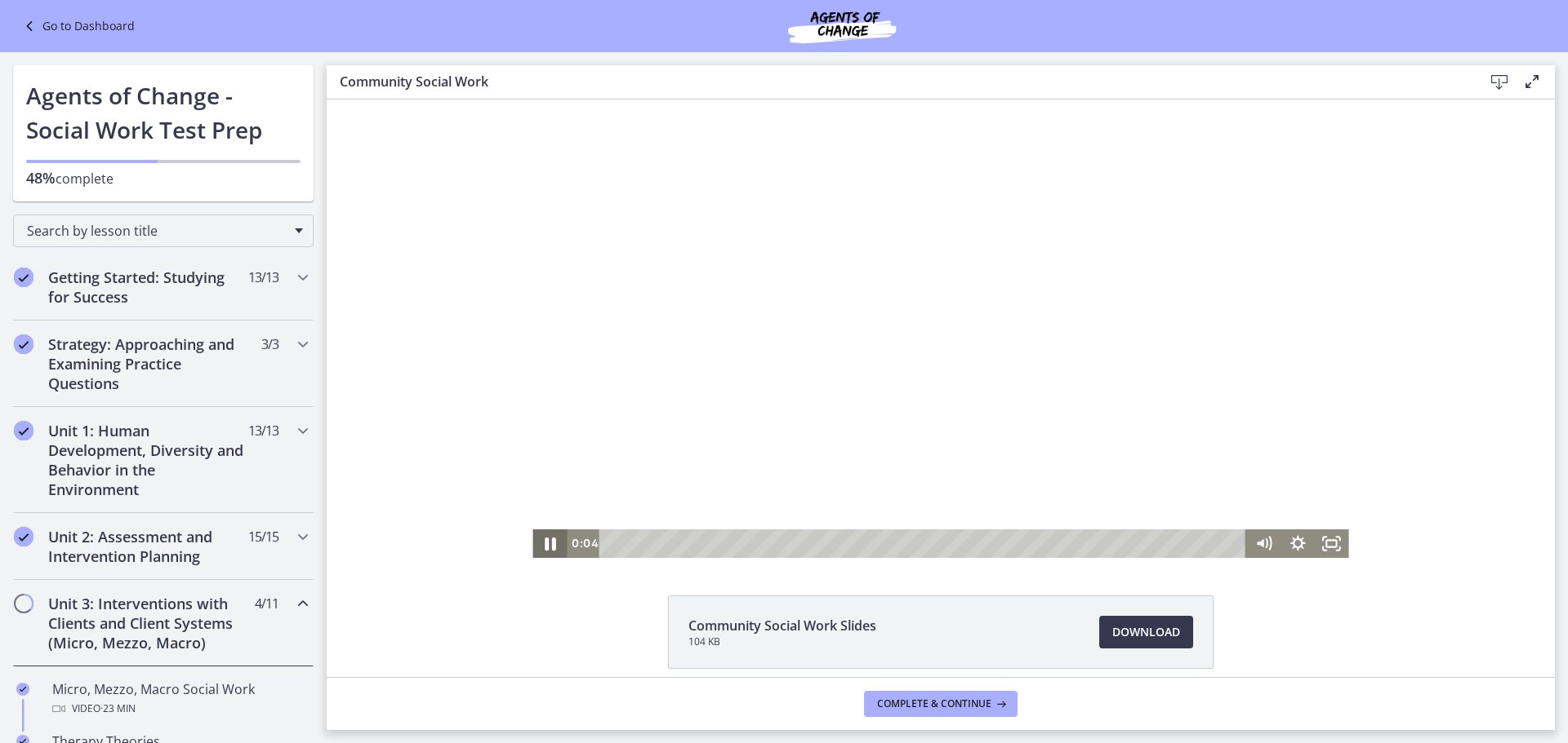
click at [541, 550] on icon "Pause" at bounding box center [550, 543] width 41 height 34
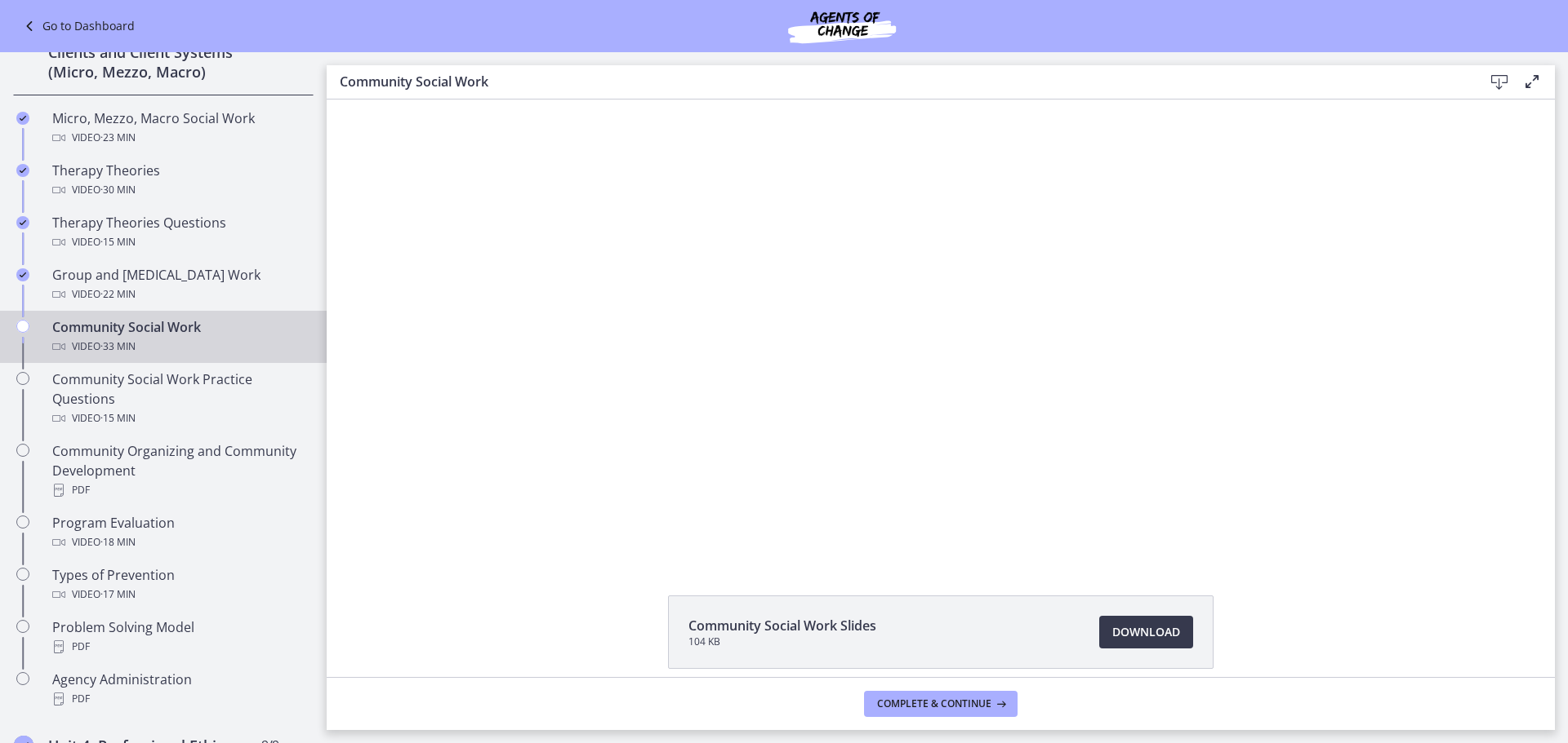
scroll to position [163, 0]
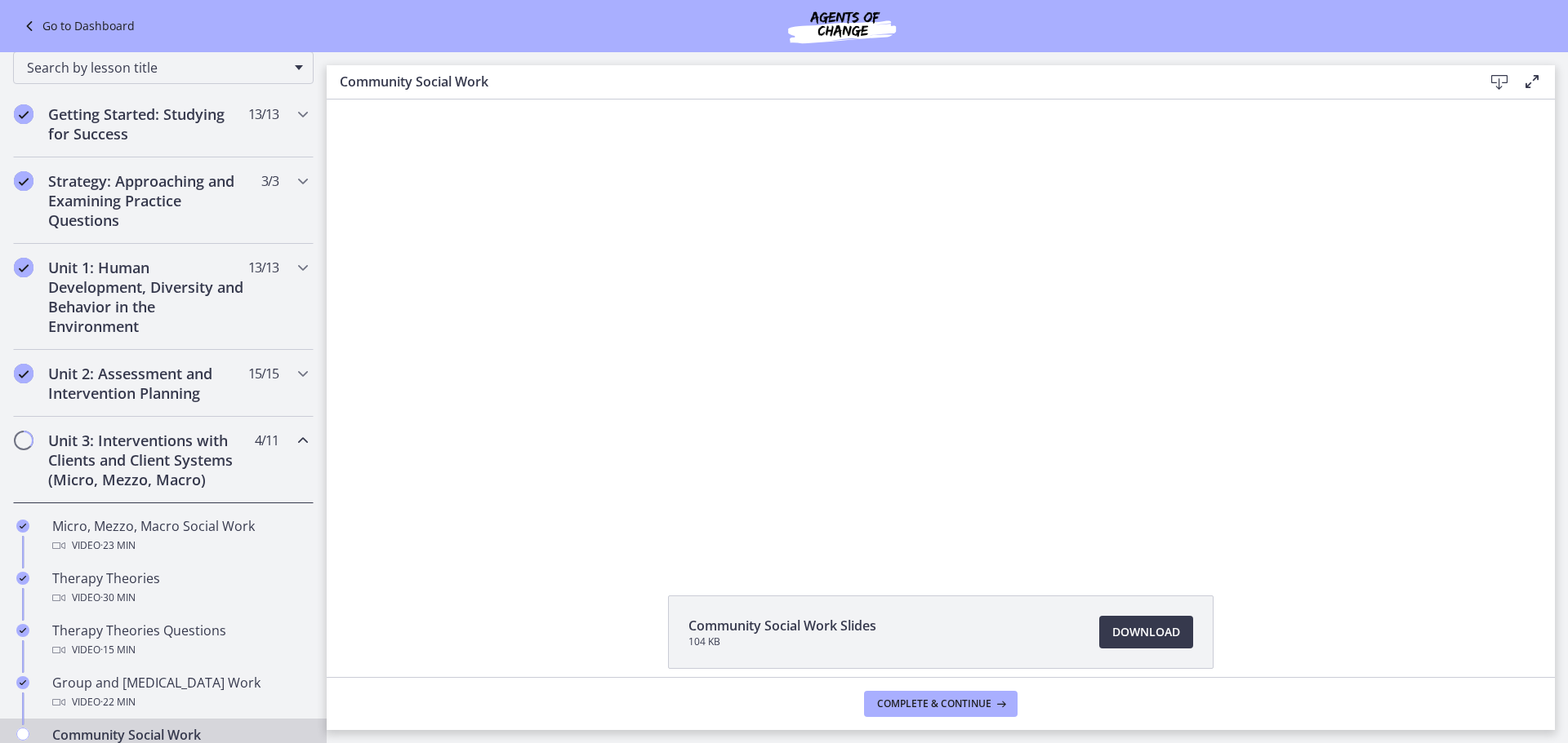
click at [86, 33] on link "Go to Dashboard" at bounding box center [77, 26] width 115 height 19
